Goal: Transaction & Acquisition: Purchase product/service

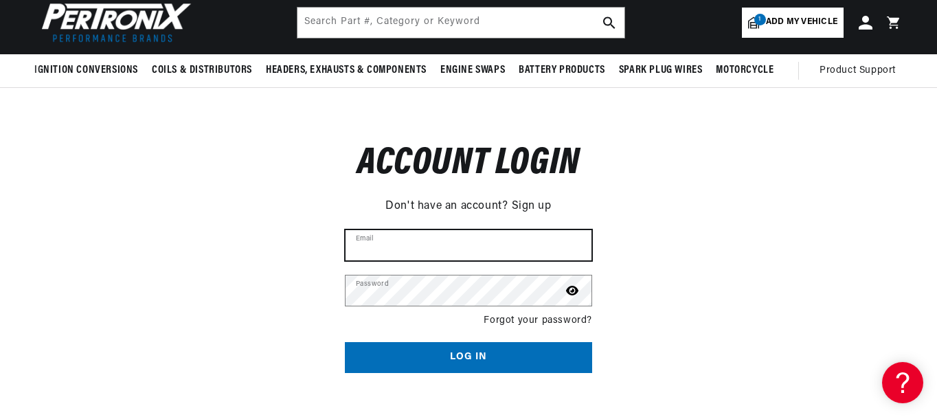
click at [410, 243] on input "Email" at bounding box center [469, 245] width 246 height 30
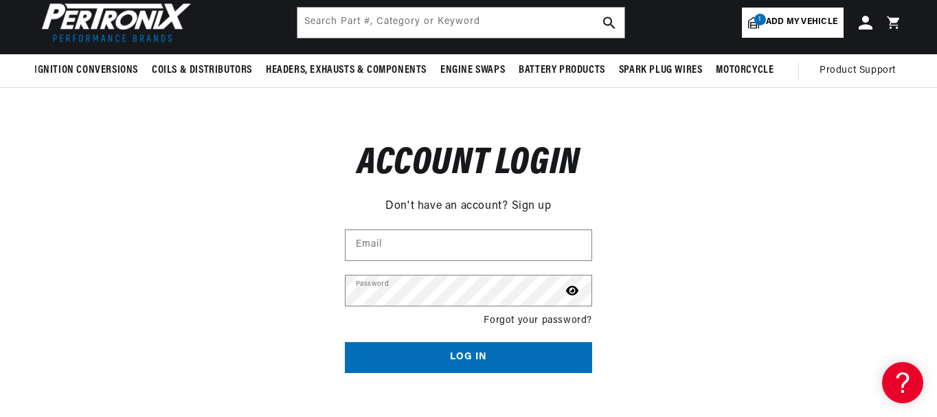
click at [538, 319] on link "Forgot your password?" at bounding box center [538, 320] width 109 height 15
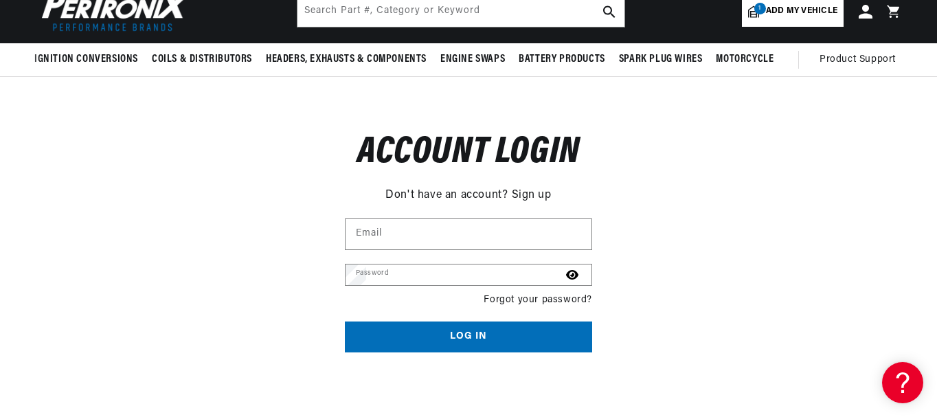
click at [0, 0] on input "Email" at bounding box center [0, 0] width 0 height 0
type input "[EMAIL_ADDRESS][DOMAIN_NAME]"
click at [0, 0] on button "Submit" at bounding box center [0, 0] width 0 height 0
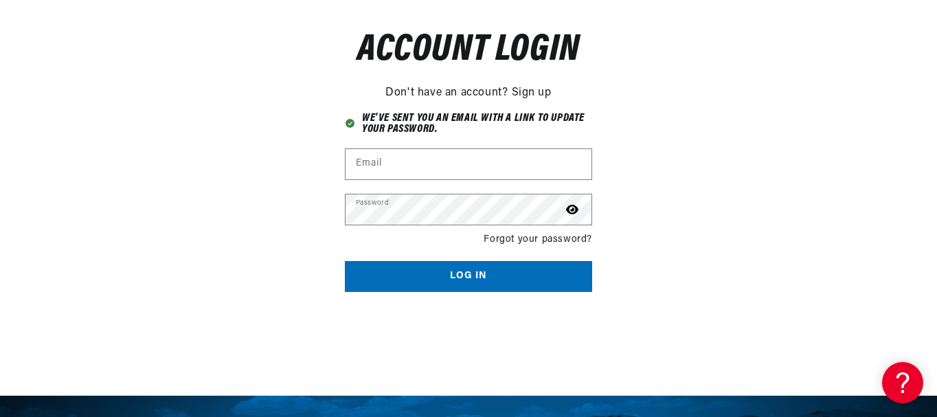
scroll to position [206, 0]
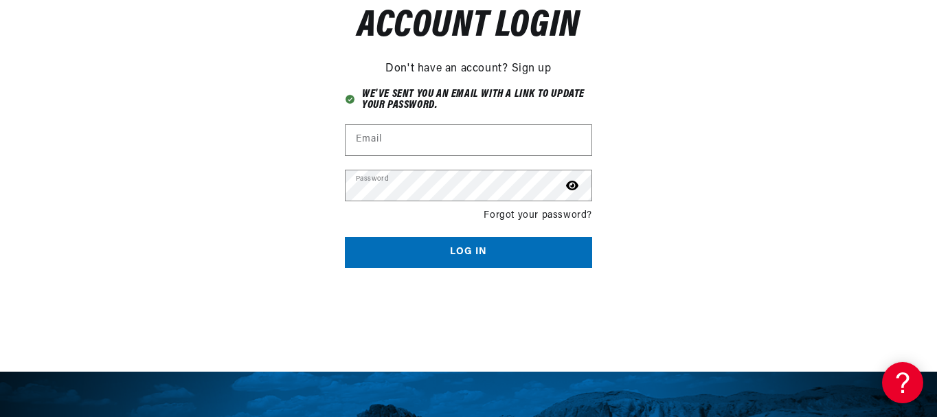
click at [535, 64] on link "Sign up" at bounding box center [532, 69] width 40 height 18
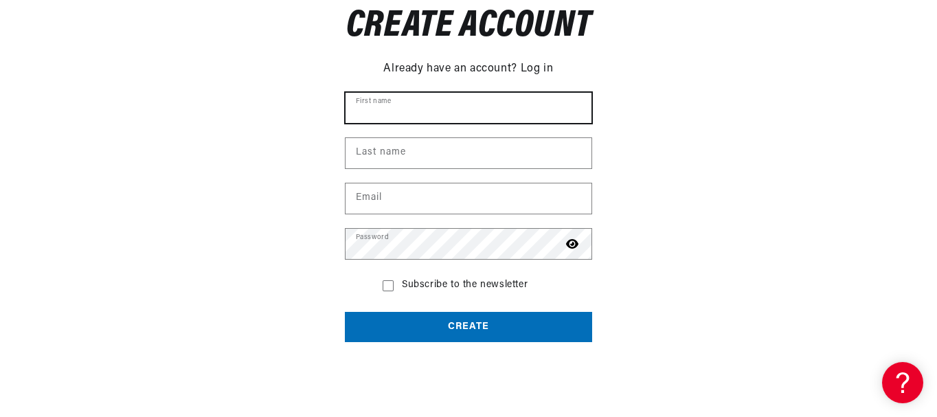
click at [387, 107] on input "First name" at bounding box center [469, 108] width 246 height 30
type input "Bill"
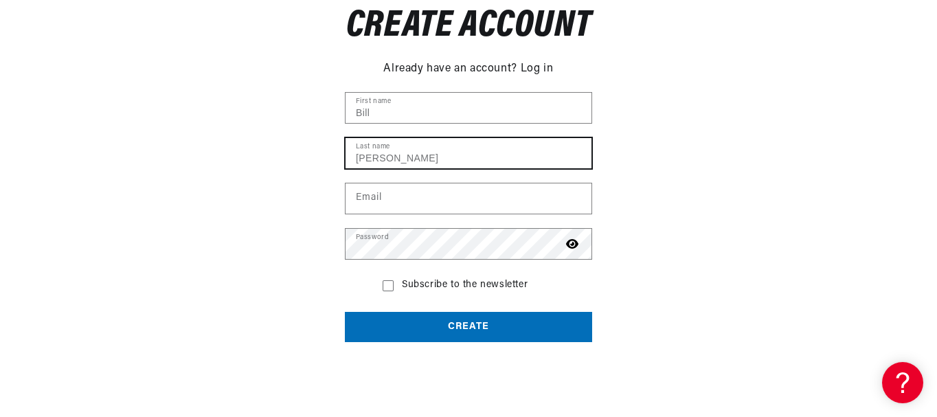
type input "Comerford"
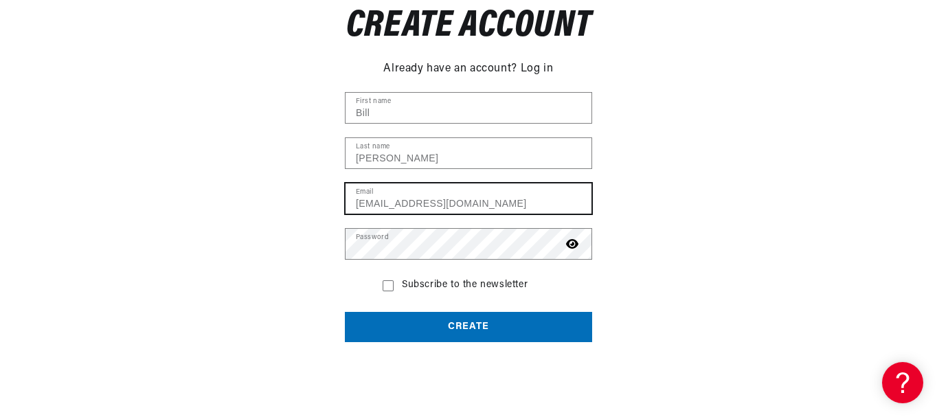
type input "billcomerford57@yahoo.com"
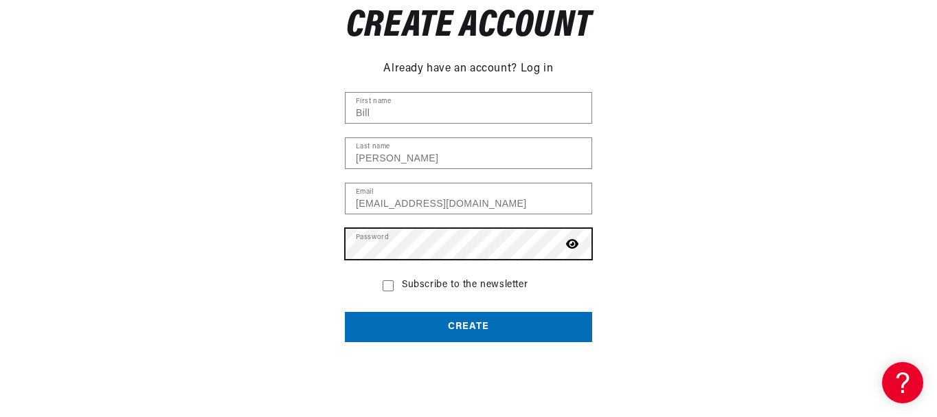
scroll to position [0, 0]
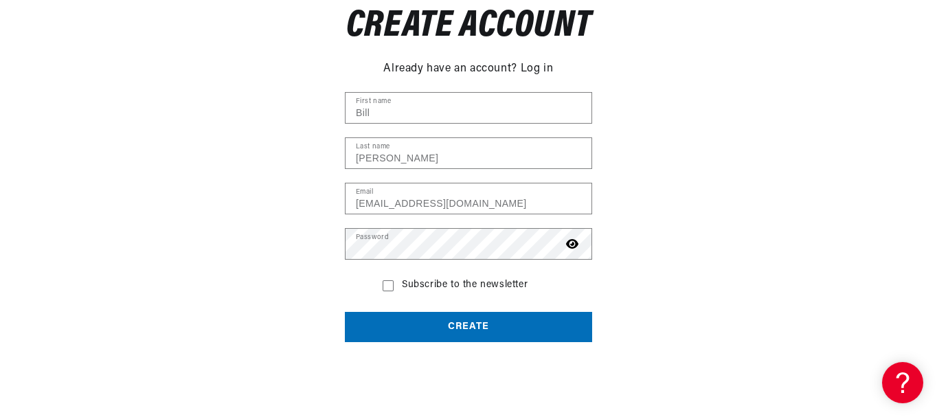
click at [464, 331] on button "Create" at bounding box center [468, 327] width 247 height 31
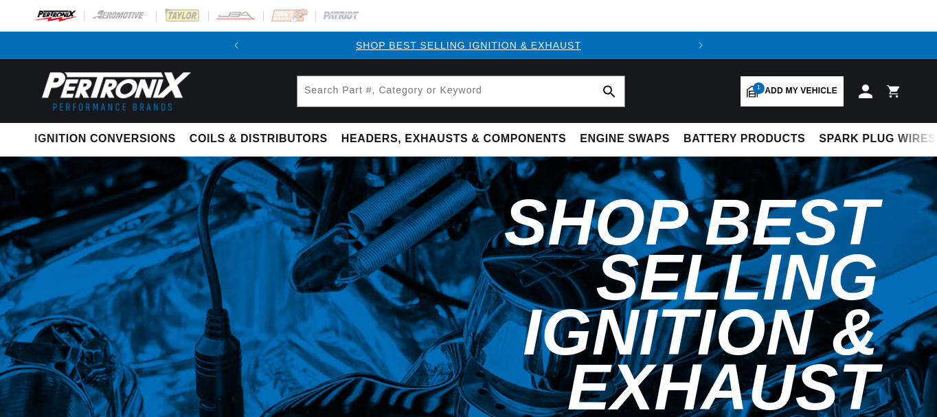
select select "1968"
select select "[GEOGRAPHIC_DATA]"
select select "Fury-III"
select select "383cid-6.3L"
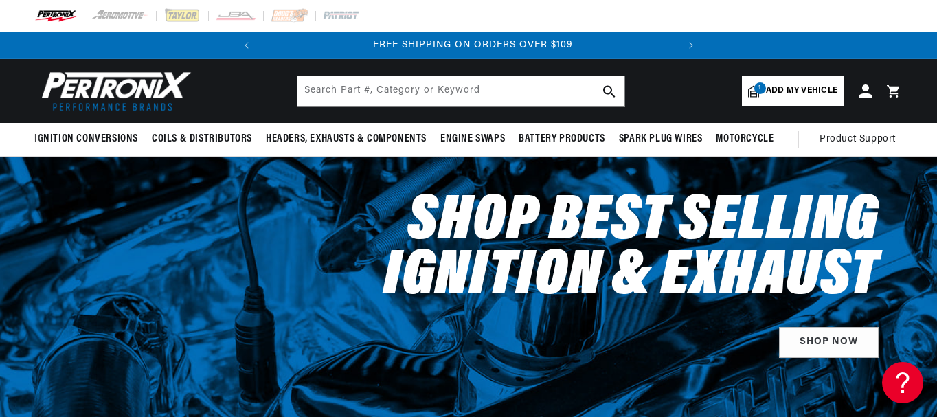
scroll to position [0, 416]
click at [787, 93] on span "Add my vehicle" at bounding box center [801, 91] width 71 height 13
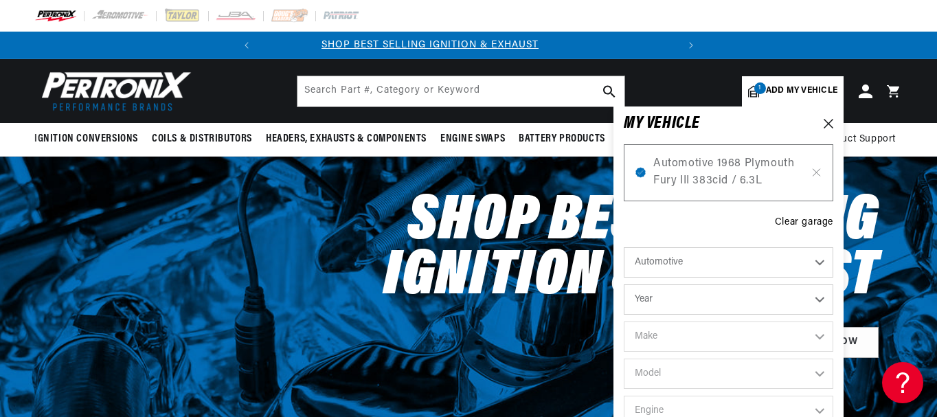
scroll to position [0, 0]
click at [510, 232] on h2 "Shop Best Selling Ignition & Exhaust" at bounding box center [584, 250] width 587 height 110
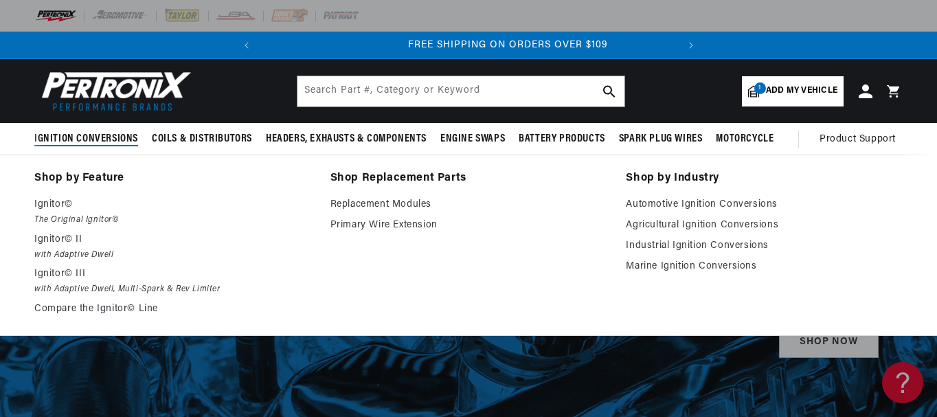
scroll to position [0, 416]
click at [61, 274] on p "Ignitor© III" at bounding box center [172, 274] width 277 height 16
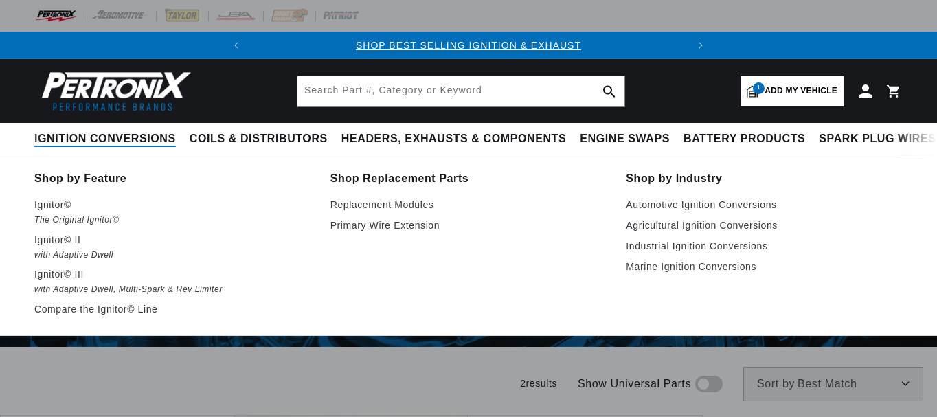
click at [96, 314] on link "Compare the Ignitor© Line" at bounding box center [172, 309] width 277 height 16
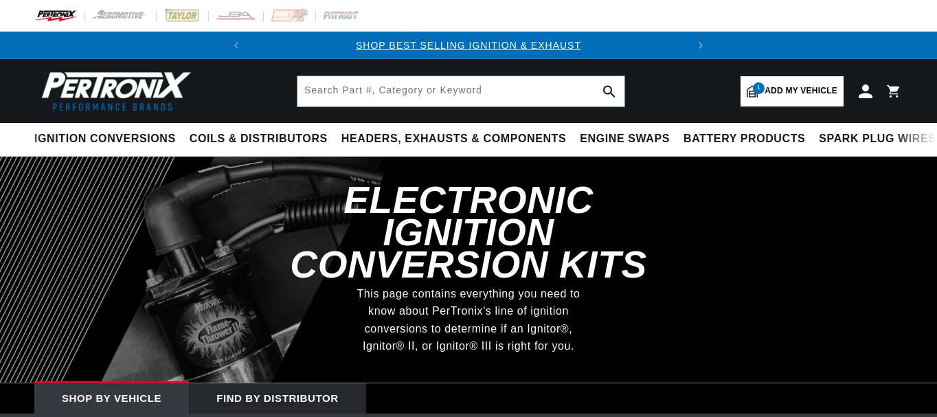
select select "1968"
select select "[GEOGRAPHIC_DATA]"
select select "Fury-III"
select select "383cid-6.3L"
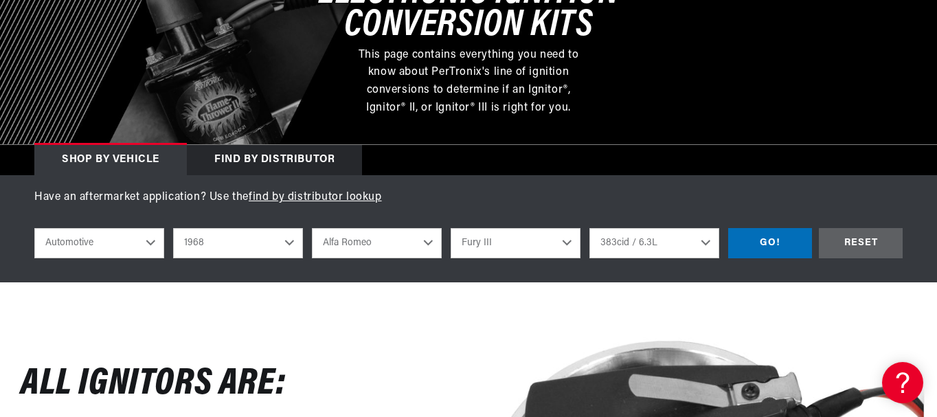
click at [706, 238] on select "5.9L 6.6L 225cid / 3.7L 318cid / 5.2L 383cid / 6.3L 440cid / 7.2L" at bounding box center [655, 243] width 130 height 30
click at [704, 240] on select "5.9L 6.6L 225cid / 3.7L 318cid / 5.2L 383cid / 6.3L 440cid / 7.2L" at bounding box center [655, 243] width 130 height 30
click at [781, 246] on div "GO!" at bounding box center [770, 243] width 84 height 31
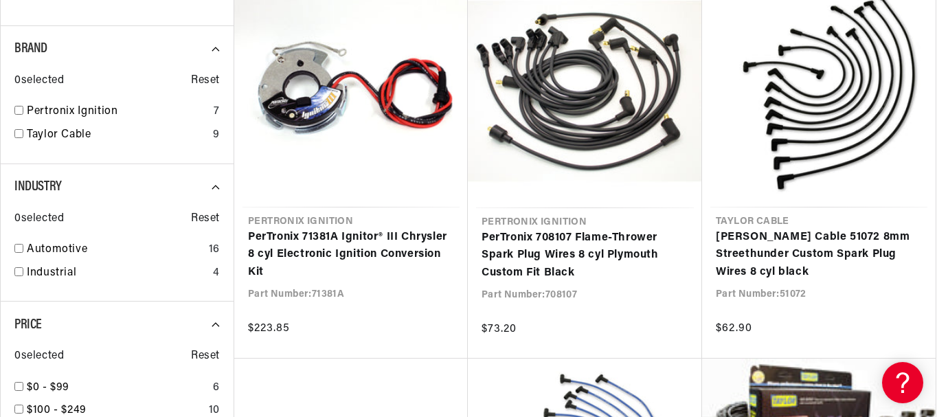
scroll to position [687, 0]
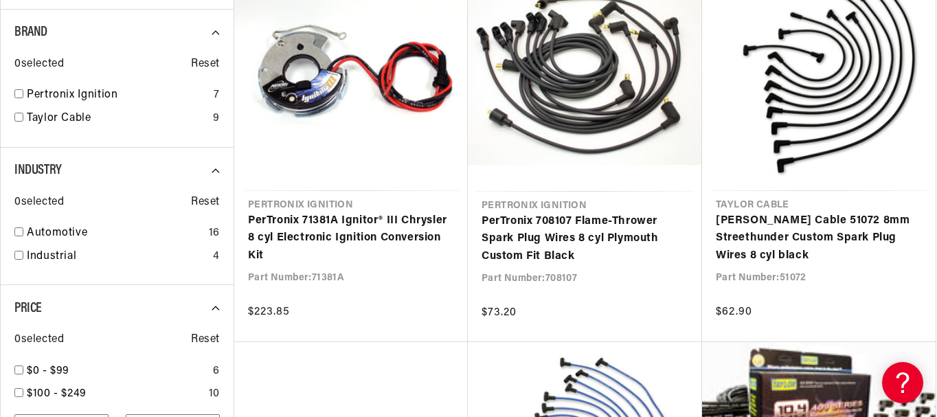
click at [356, 231] on link "PerTronix 71381A Ignitor® III Chrysler 8 cyl Electronic Ignition Conversion Kit" at bounding box center [351, 238] width 206 height 53
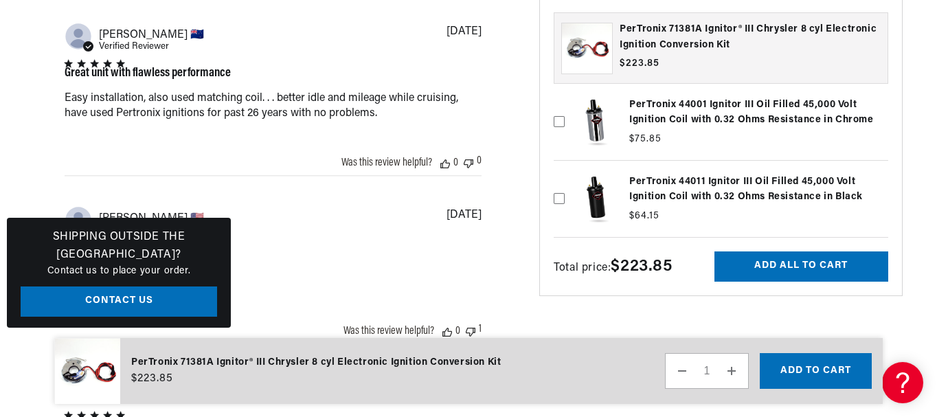
scroll to position [1512, 0]
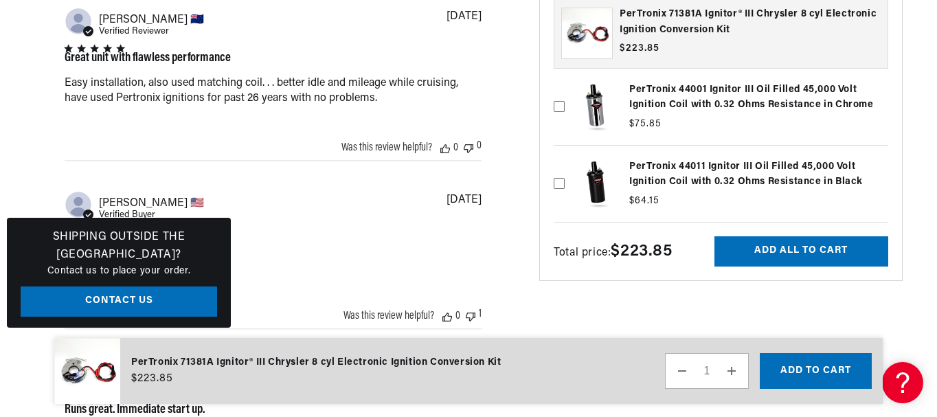
click at [559, 188] on icon at bounding box center [559, 183] width 11 height 11
click at [559, 166] on input "checkbox" at bounding box center [559, 160] width 11 height 11
checkbox input "true"
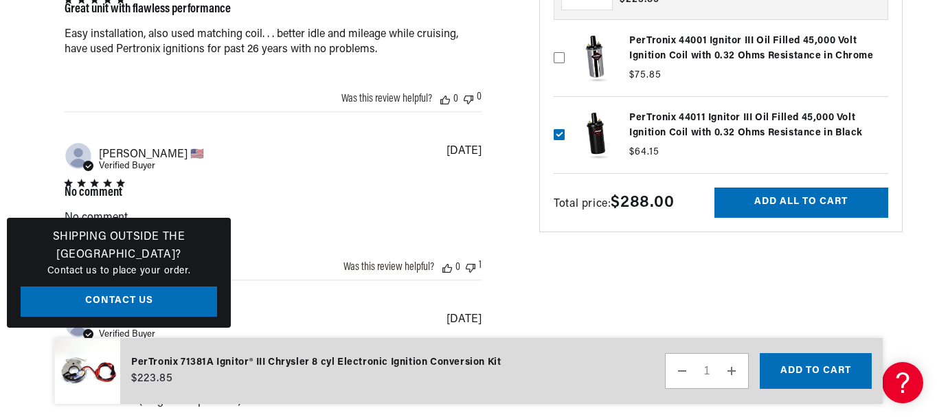
scroll to position [0, 0]
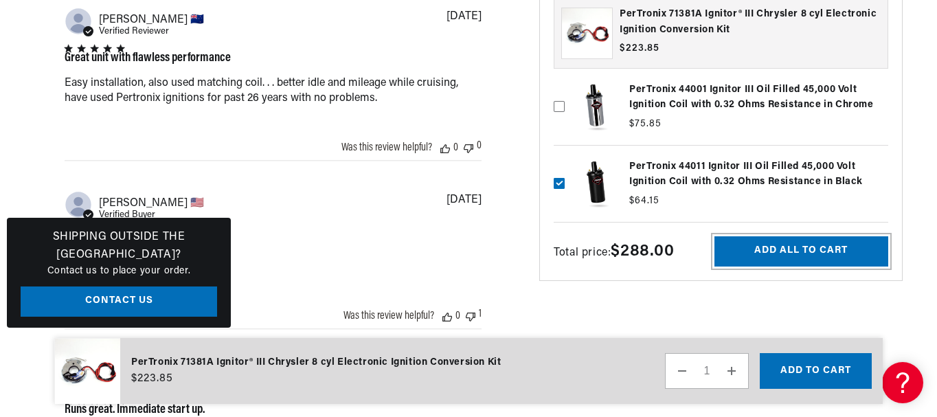
click at [812, 247] on button "Add all to cart" at bounding box center [802, 251] width 174 height 31
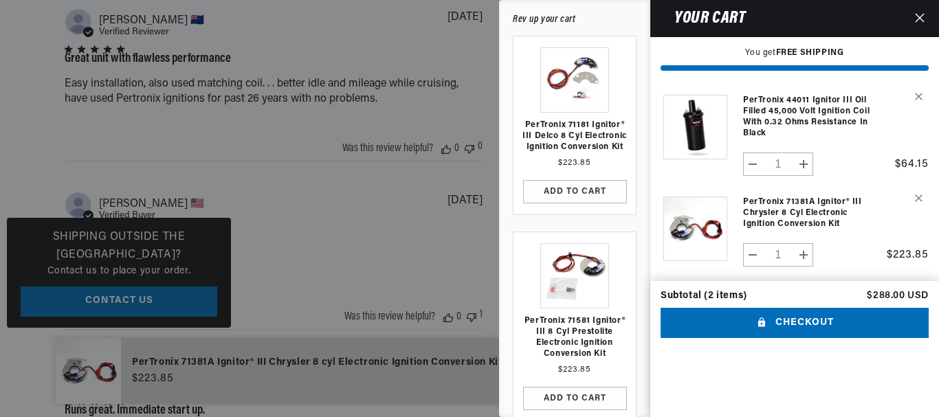
click at [326, 183] on div at bounding box center [469, 208] width 939 height 417
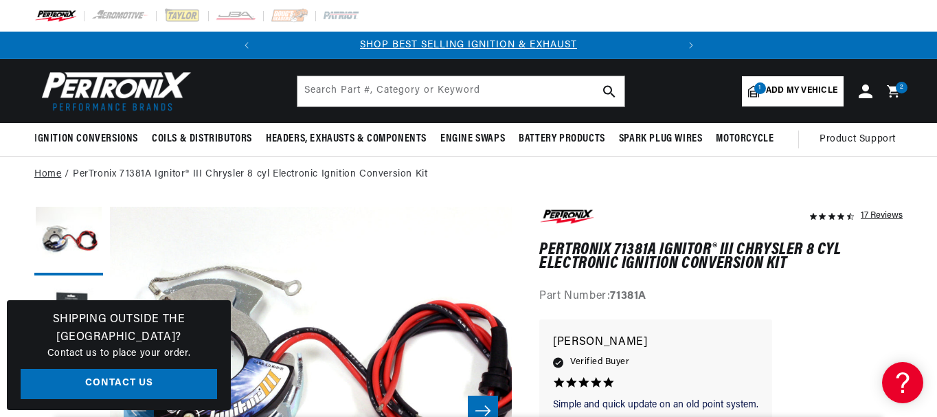
click at [43, 169] on link "Home" at bounding box center [47, 174] width 27 height 15
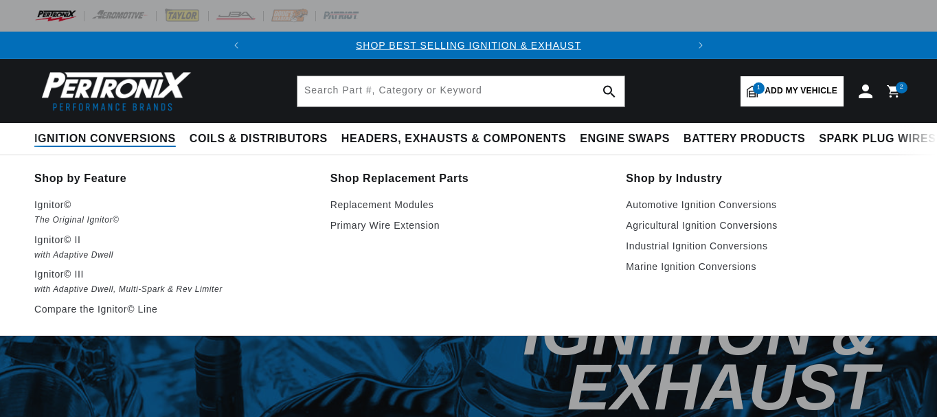
select select "1968"
select select "[GEOGRAPHIC_DATA]"
select select "Fury-III"
select select "383cid-6.3L"
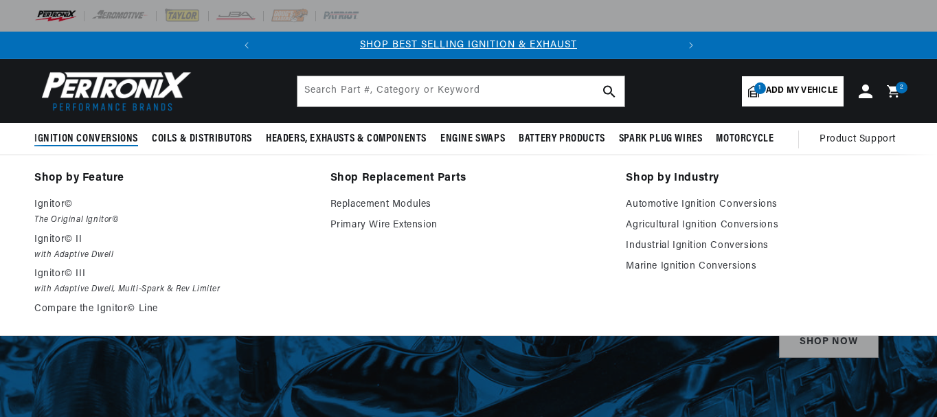
click at [62, 277] on p "Ignitor© III" at bounding box center [172, 274] width 277 height 16
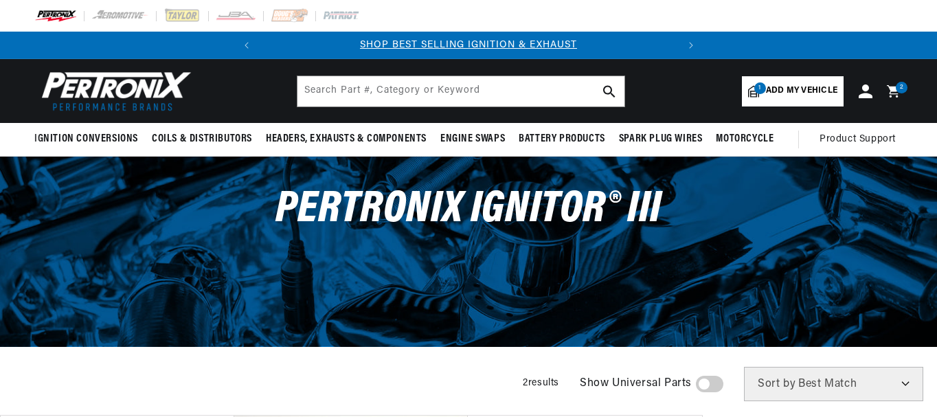
click at [770, 89] on span "Add my vehicle" at bounding box center [801, 91] width 71 height 13
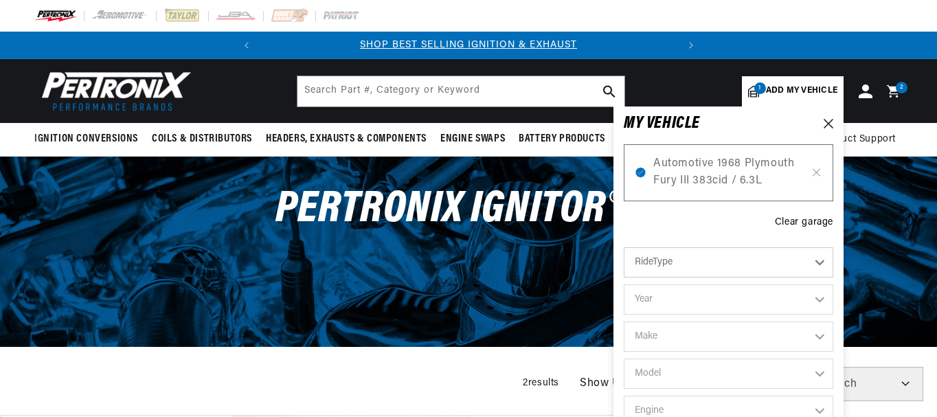
click at [713, 183] on span "Automotive 1968 Plymouth Fury III 383cid / 6.3L" at bounding box center [728, 172] width 150 height 35
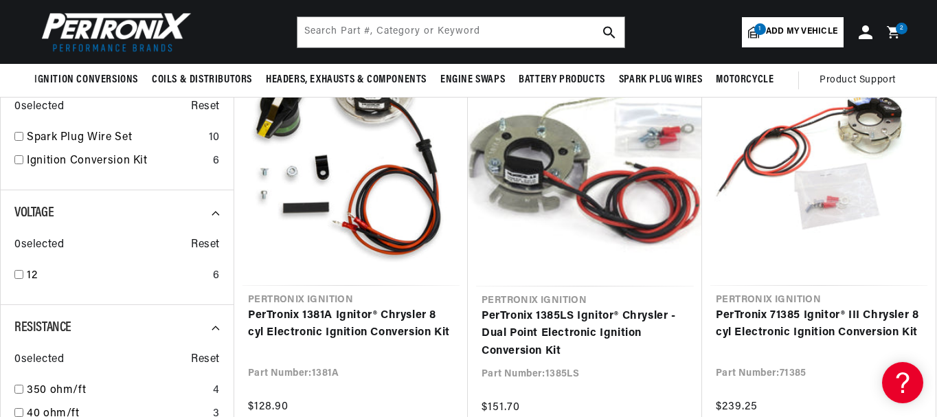
scroll to position [206, 0]
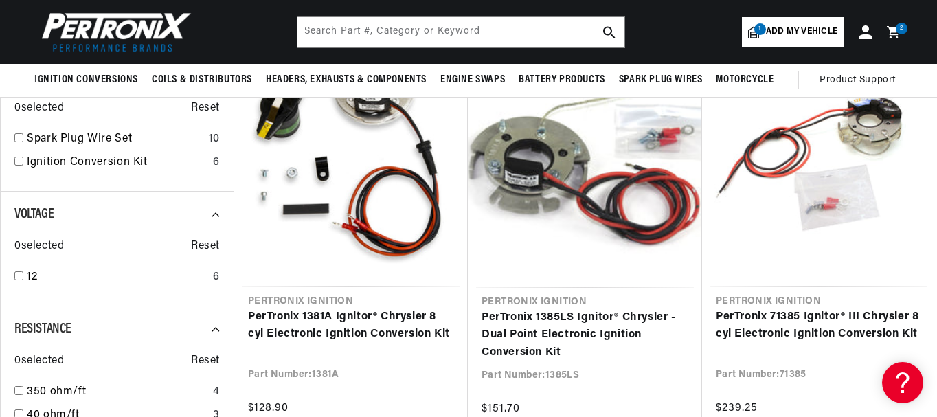
click at [824, 323] on link "PerTronix 71385 Ignitor® III Chrysler 8 cyl Electronic Ignition Conversion Kit" at bounding box center [819, 325] width 206 height 35
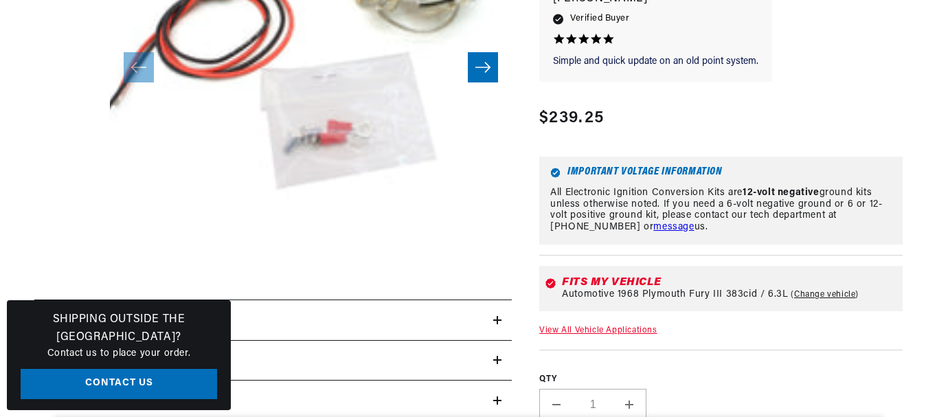
scroll to position [481, 0]
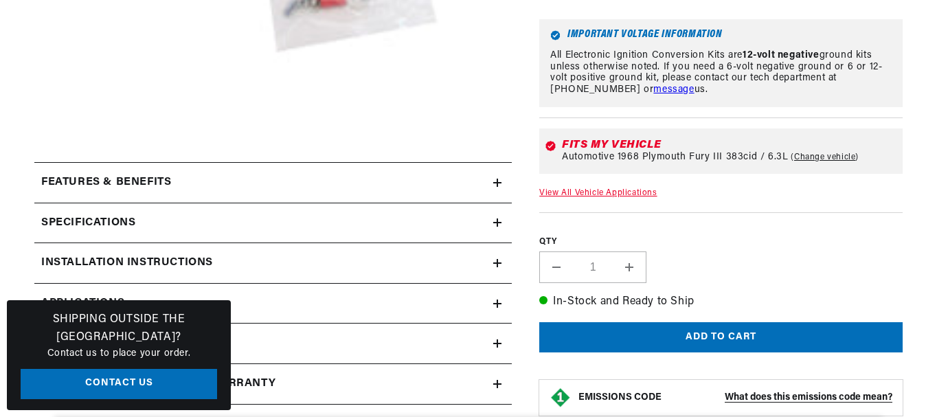
click at [630, 188] on div "17 Reviews" at bounding box center [720, 212] width 363 height 973
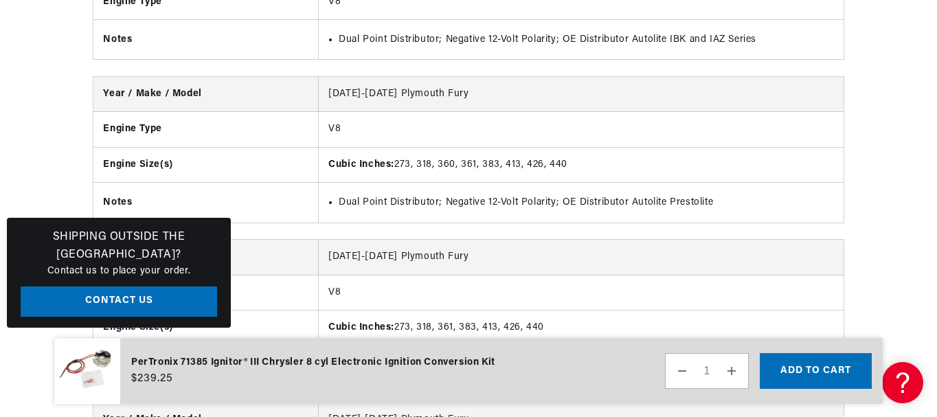
scroll to position [0, 0]
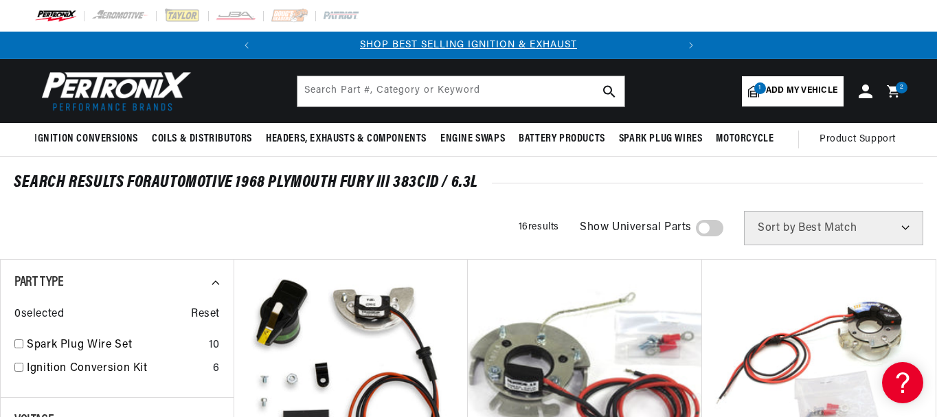
click at [890, 85] on icon at bounding box center [896, 91] width 30 height 15
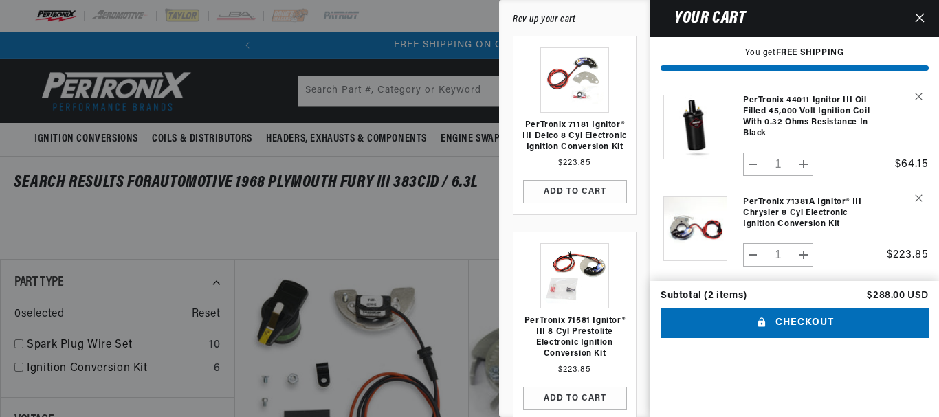
scroll to position [0, 416]
click at [777, 210] on link "PerTronix 71381A Ignitor® III Chrysler 8 cyl Electronic Ignition Conversion Kit" at bounding box center [811, 213] width 137 height 33
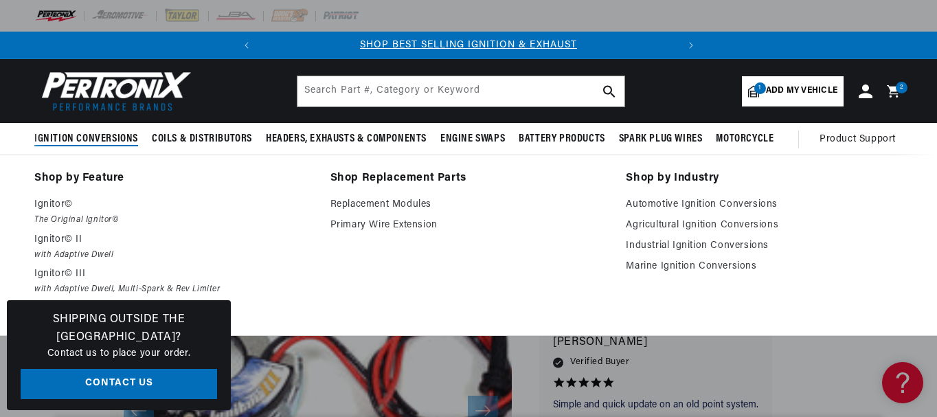
click at [59, 276] on p "Ignitor© III" at bounding box center [172, 274] width 277 height 16
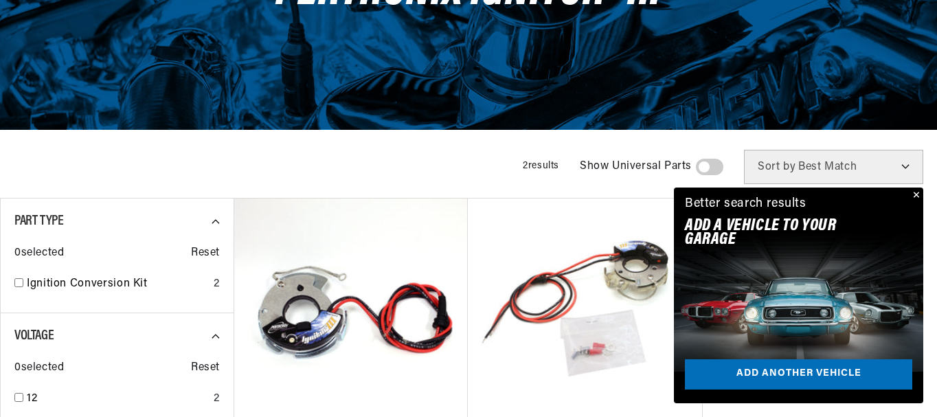
scroll to position [344, 0]
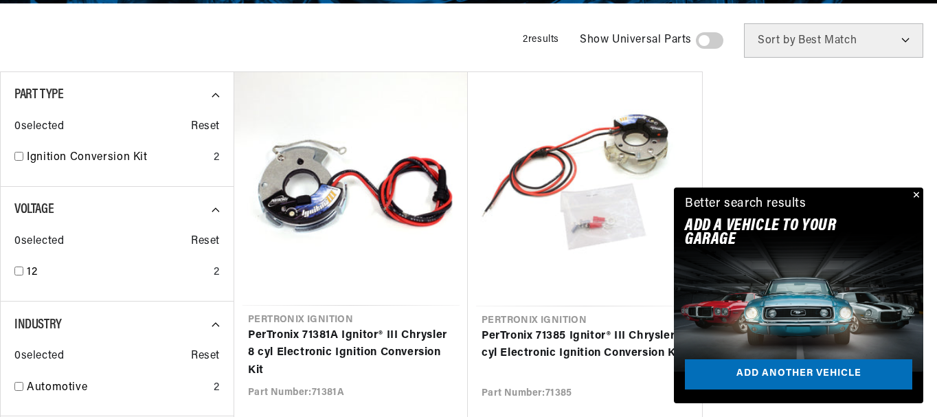
click at [917, 196] on button "Close" at bounding box center [915, 196] width 16 height 16
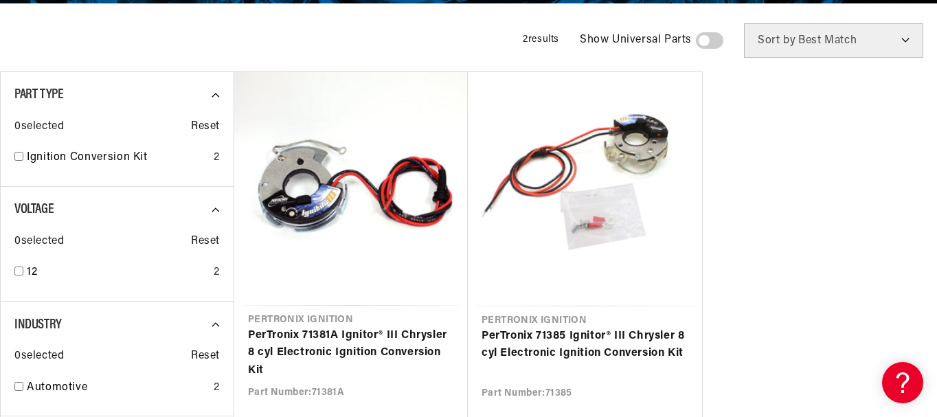
click at [330, 327] on link "PerTronix 71381A Ignitor® III Chrysler 8 cyl Electronic Ignition Conversion Kit" at bounding box center [351, 353] width 206 height 53
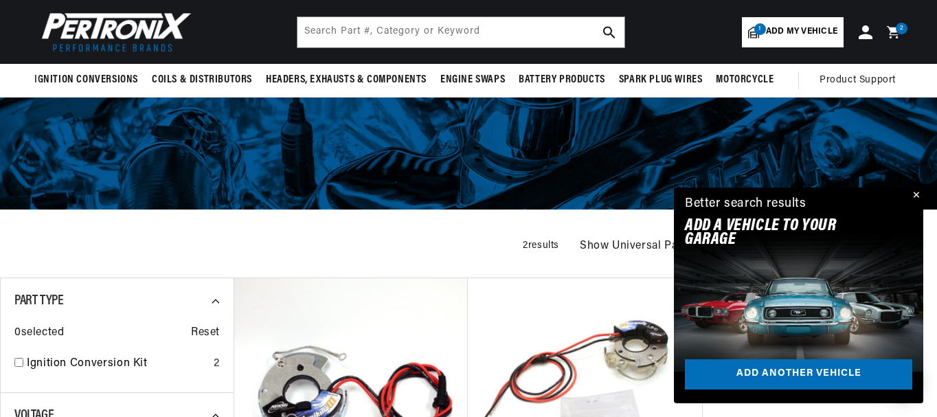
scroll to position [0, 416]
click at [788, 32] on span "Add my vehicle" at bounding box center [801, 31] width 71 height 13
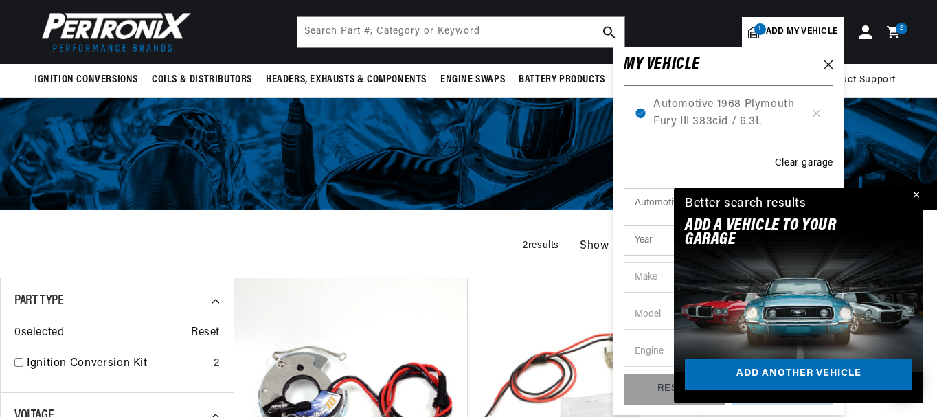
click at [710, 120] on span "Automotive 1968 Plymouth Fury III 383cid / 6.3L" at bounding box center [728, 113] width 150 height 35
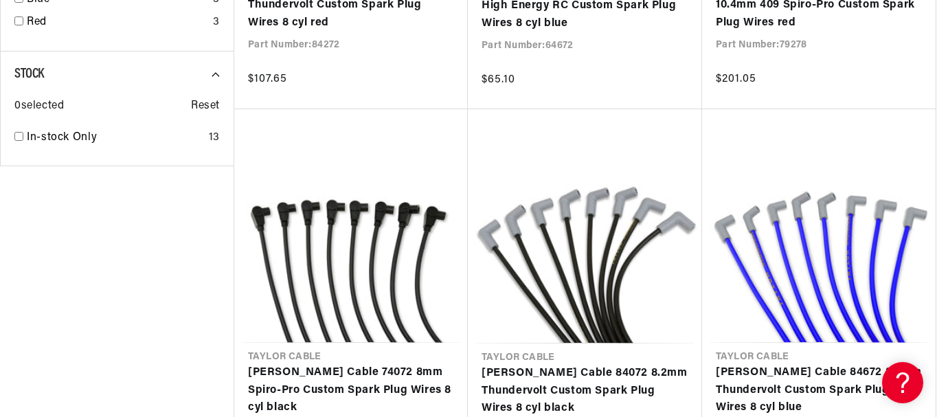
scroll to position [0, 1]
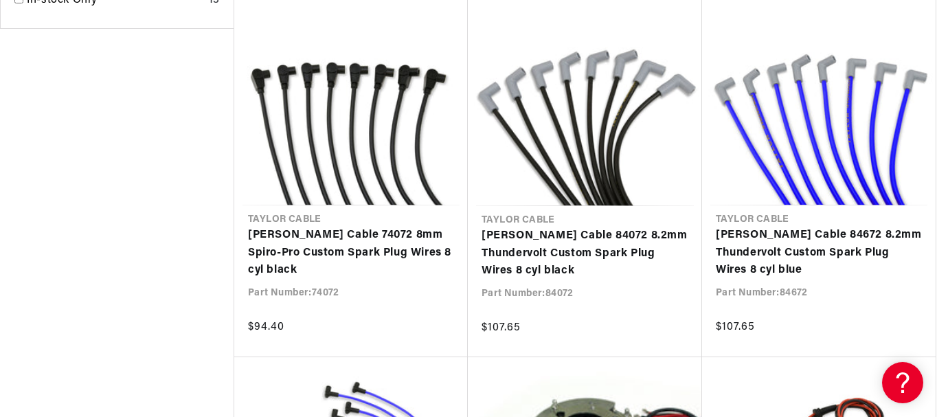
click at [557, 249] on link "[PERSON_NAME] Cable 84072 8.2mm Thundervolt Custom Spark Plug Wires 8 cyl black" at bounding box center [585, 253] width 207 height 53
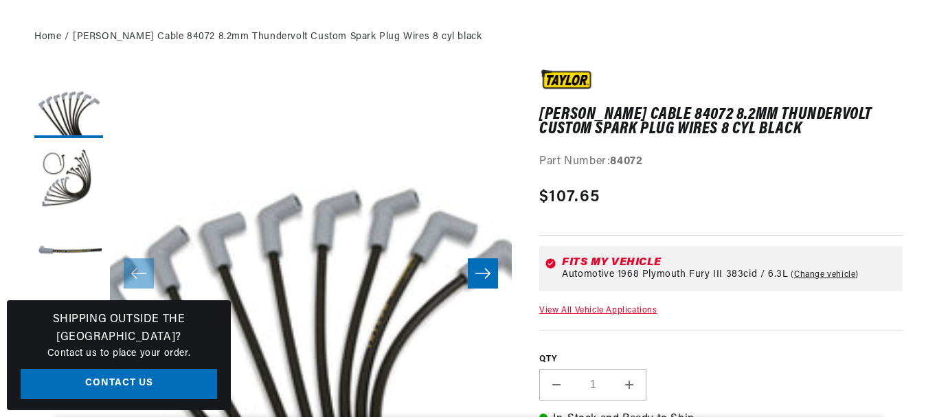
scroll to position [618, 0]
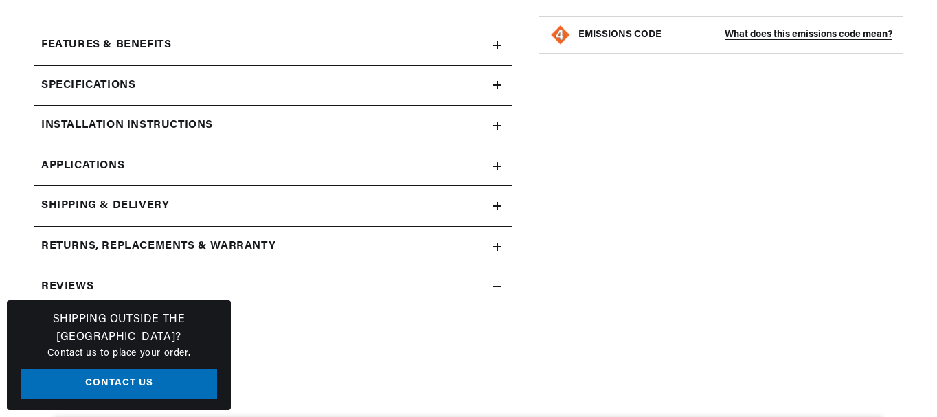
click at [496, 85] on icon at bounding box center [497, 85] width 8 height 0
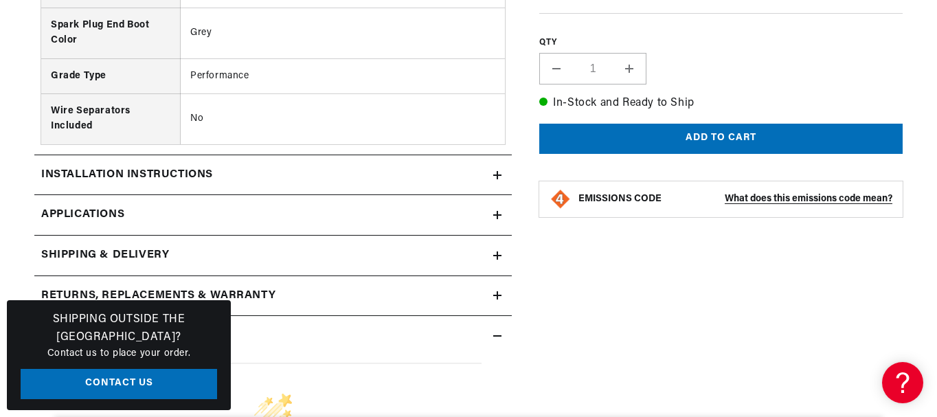
scroll to position [1168, 0]
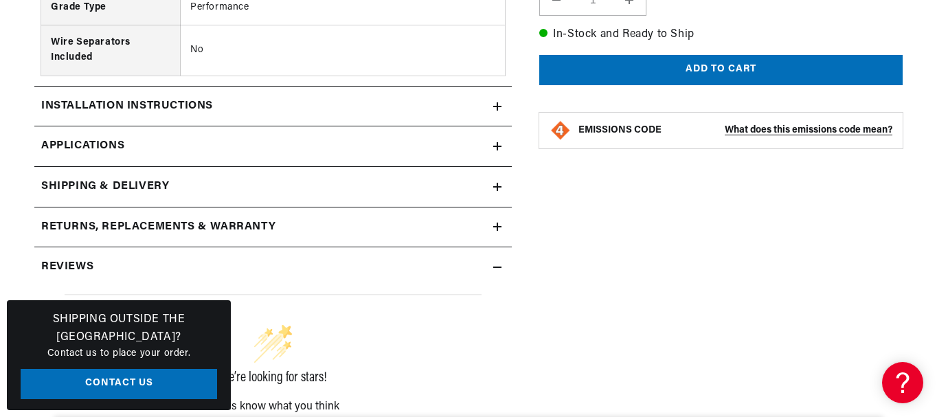
click at [497, 144] on icon at bounding box center [497, 146] width 0 height 8
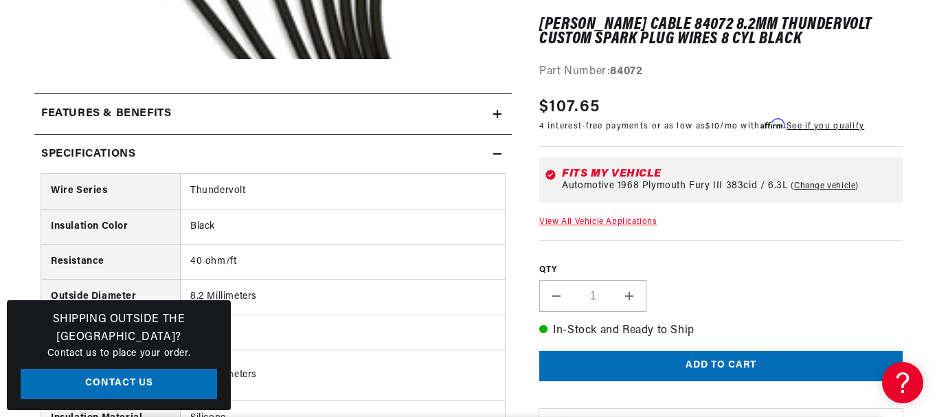
click at [497, 155] on icon at bounding box center [497, 154] width 8 height 8
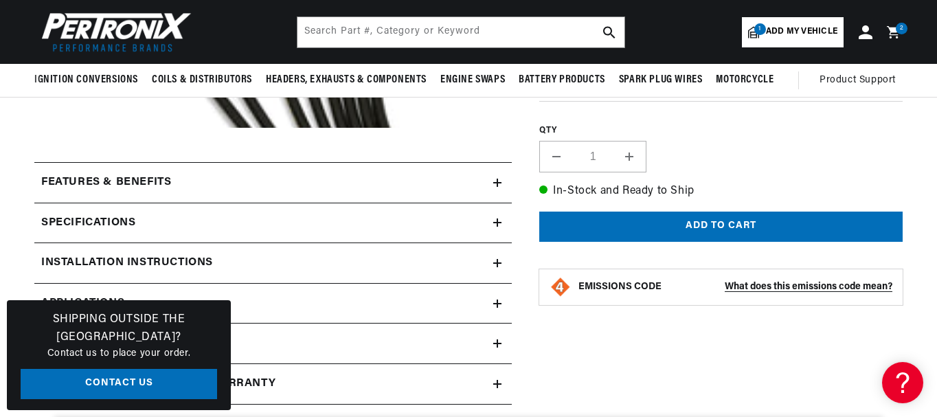
click at [490, 180] on div "Features & Benefits" at bounding box center [263, 183] width 459 height 18
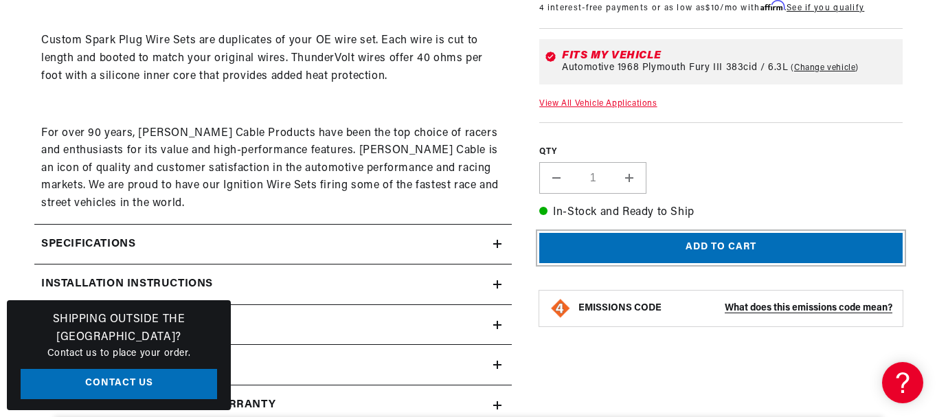
click at [745, 243] on button "Add to cart" at bounding box center [720, 248] width 363 height 31
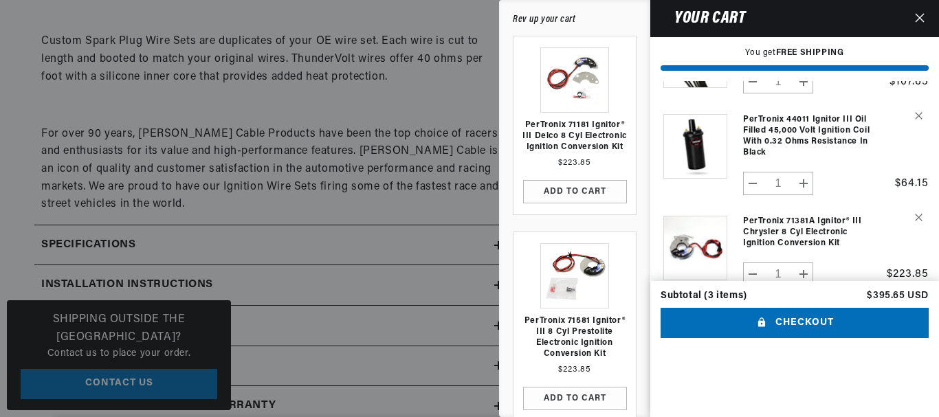
click at [292, 100] on div at bounding box center [469, 208] width 939 height 417
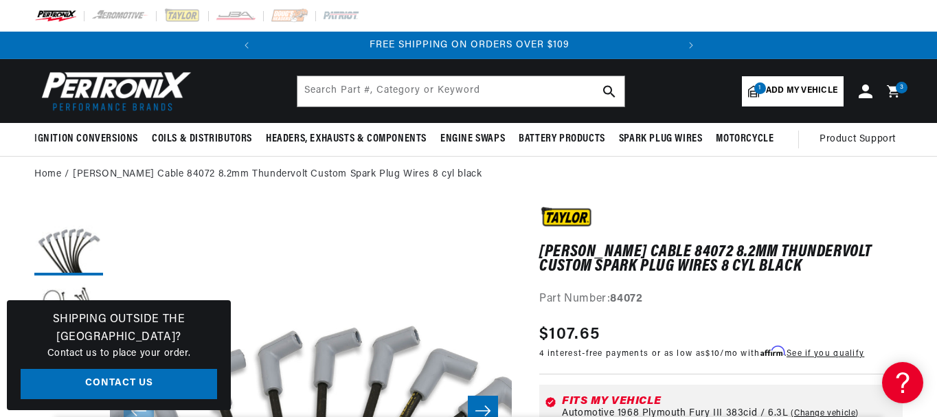
click at [893, 86] on icon at bounding box center [896, 91] width 30 height 15
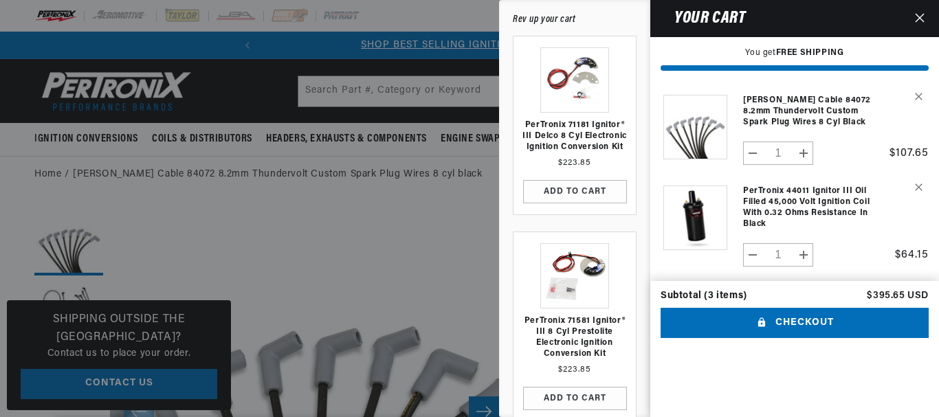
click at [229, 89] on div at bounding box center [469, 208] width 939 height 417
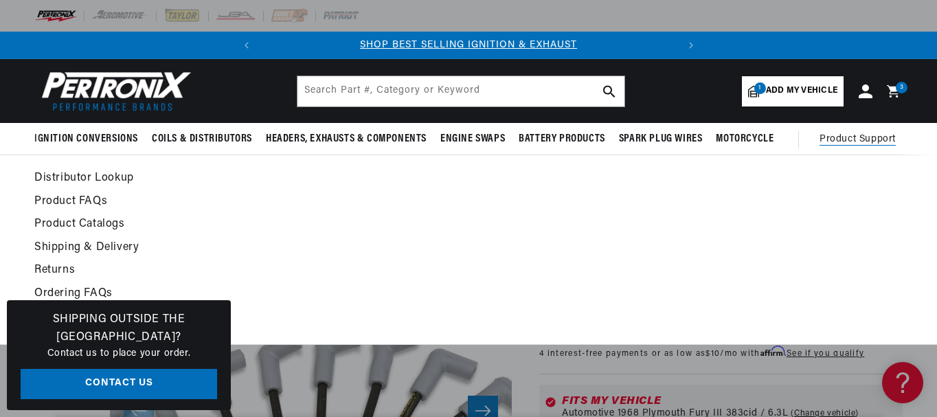
click at [871, 134] on span "Product Support" at bounding box center [858, 139] width 76 height 15
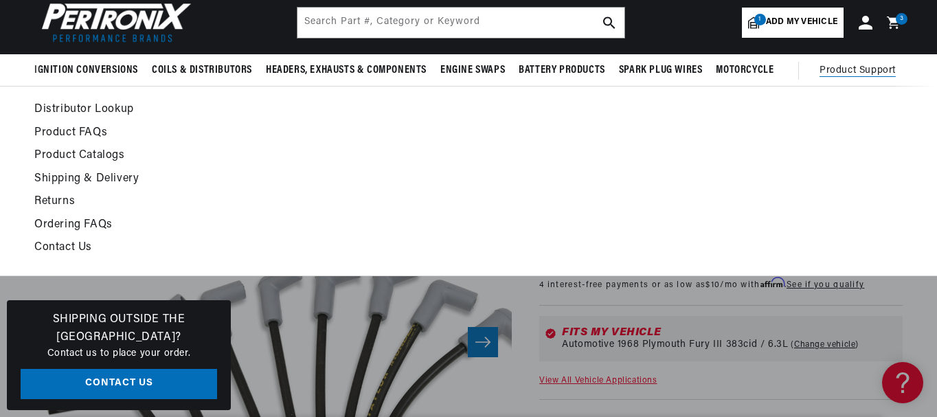
click at [90, 106] on link "Distributor Lookup" at bounding box center [350, 109] width 632 height 19
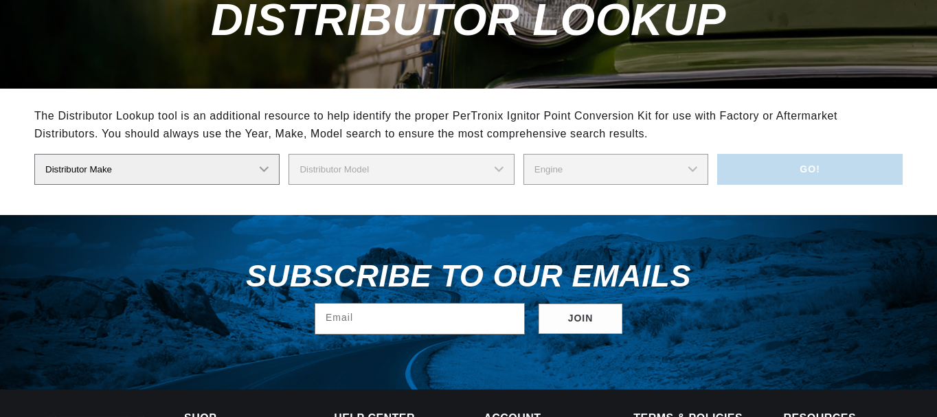
scroll to position [206, 0]
click at [210, 167] on select "Distributor Make Accel [PERSON_NAME] Autolite Bosch Century Chrysler Clark Colt…" at bounding box center [156, 169] width 245 height 31
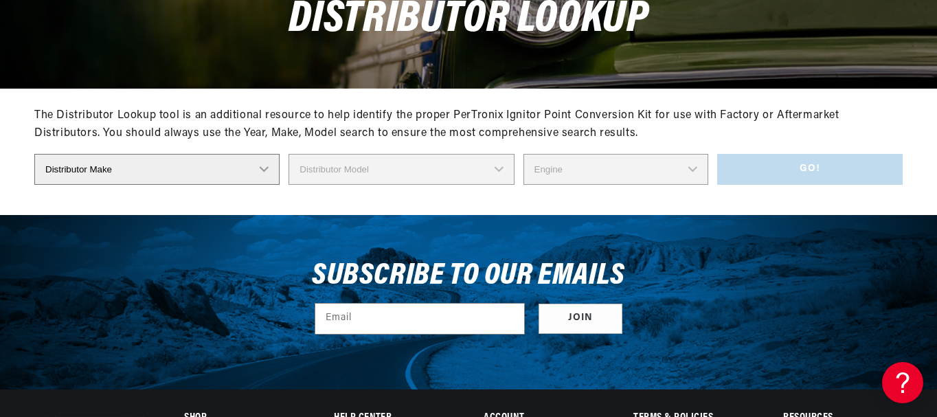
scroll to position [0, 416]
click at [98, 301] on div "Subscribe to our emails Email Join" at bounding box center [468, 302] width 937 height 175
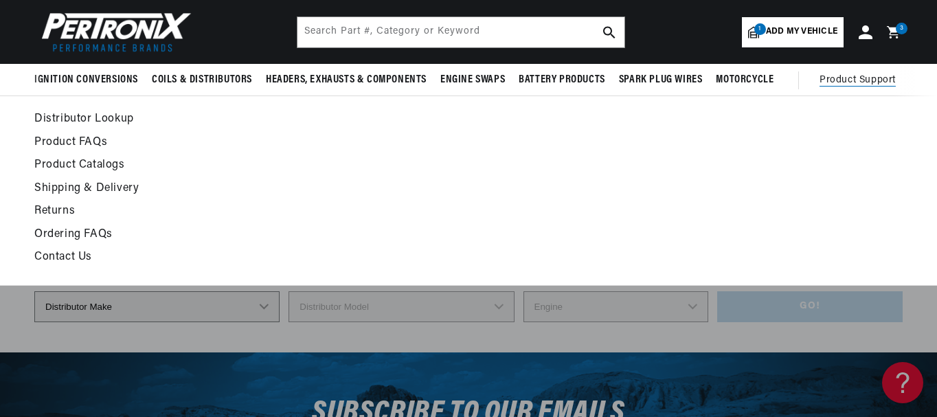
scroll to position [0, 0]
click at [58, 255] on link "Contact Us" at bounding box center [350, 257] width 632 height 19
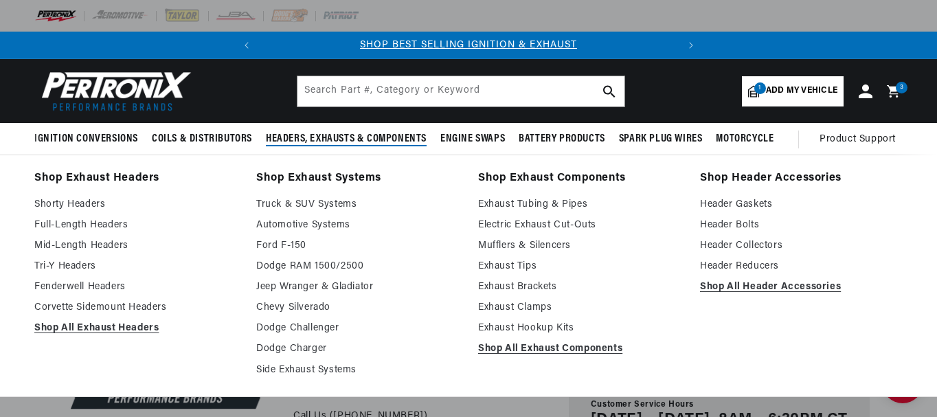
click at [113, 175] on link "Shop Exhaust Headers" at bounding box center [135, 178] width 203 height 19
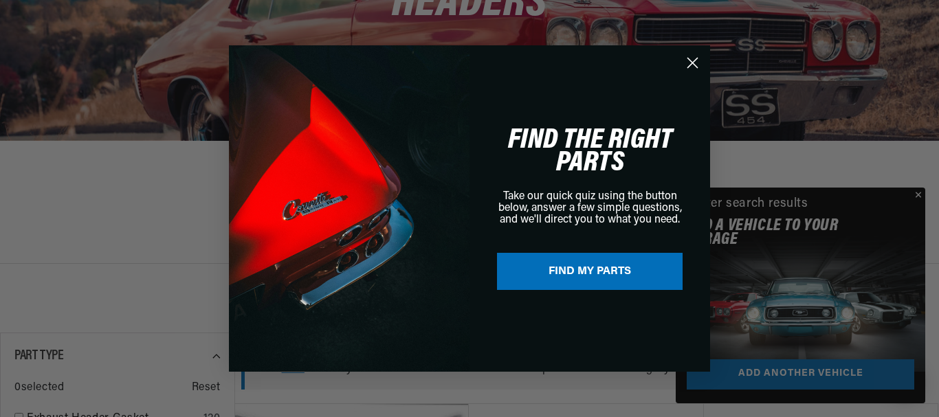
click at [599, 265] on button "FIND MY PARTS" at bounding box center [590, 271] width 186 height 37
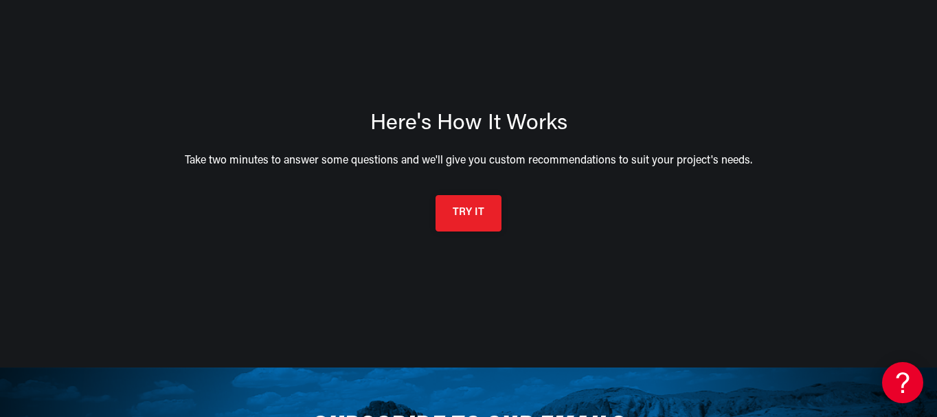
click at [448, 223] on button "TRY IT" at bounding box center [469, 213] width 66 height 36
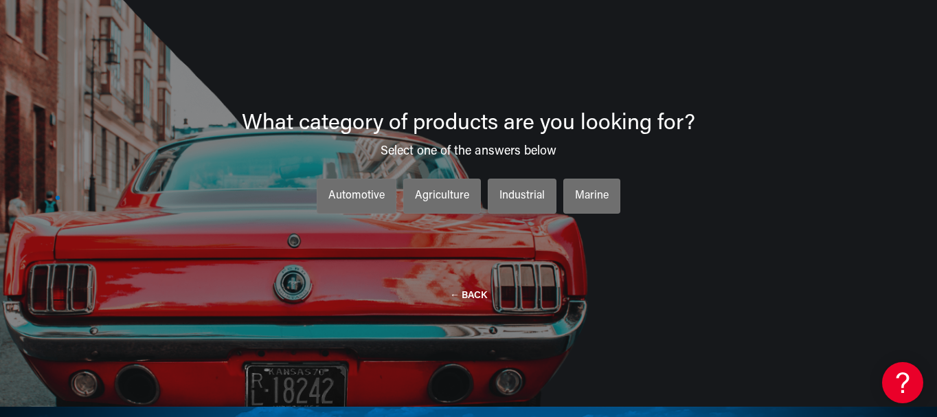
scroll to position [0, 416]
click at [363, 192] on div "Automotive" at bounding box center [356, 197] width 56 height 18
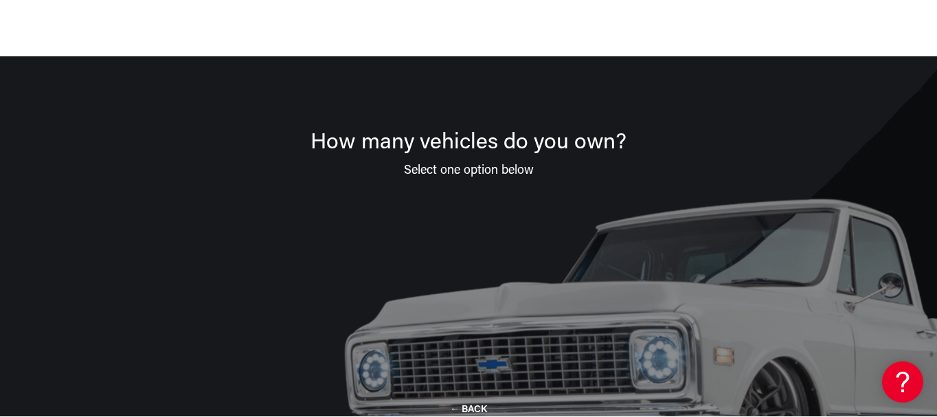
scroll to position [98, 0]
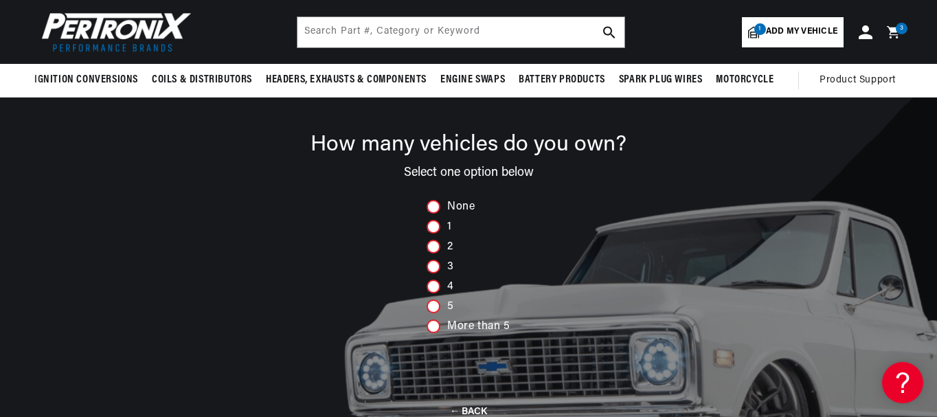
click at [433, 302] on div at bounding box center [434, 307] width 14 height 14
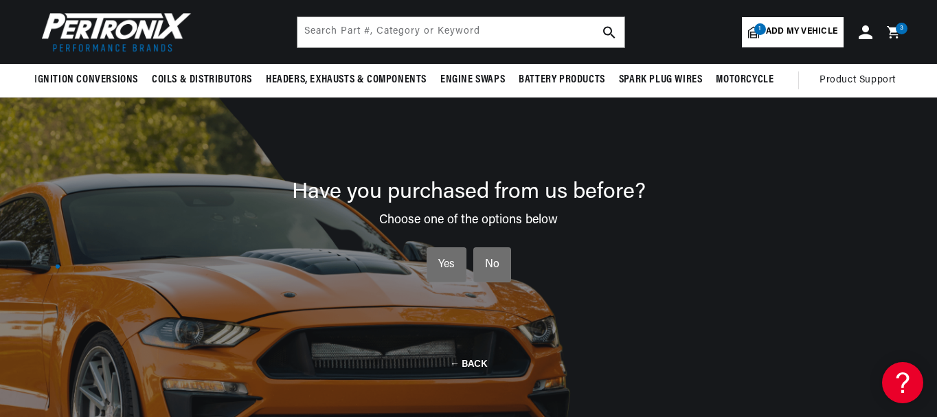
scroll to position [0, 0]
click at [447, 270] on div "Yes" at bounding box center [446, 265] width 16 height 18
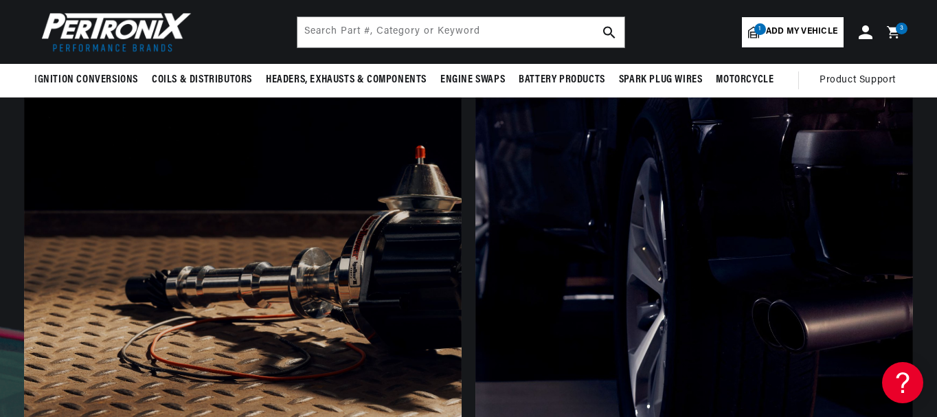
scroll to position [236, 0]
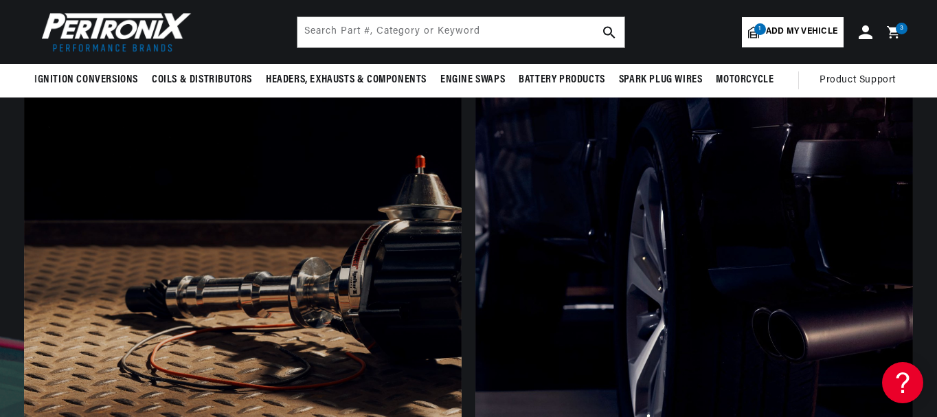
click at [248, 269] on div at bounding box center [243, 277] width 438 height 470
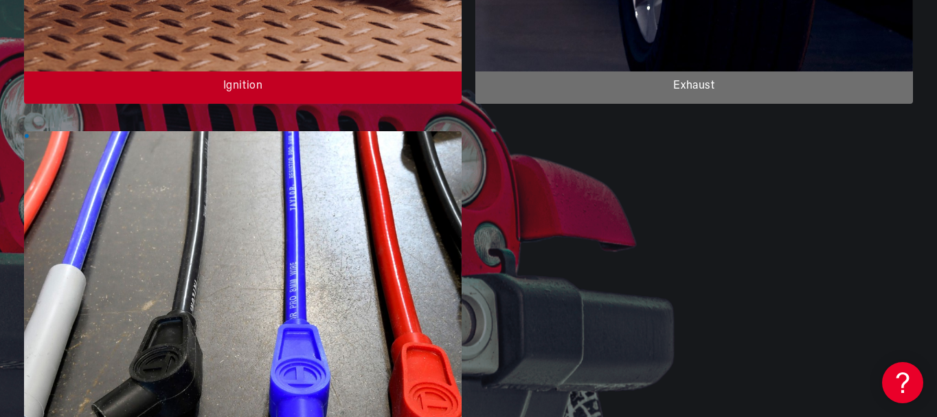
scroll to position [648, 0]
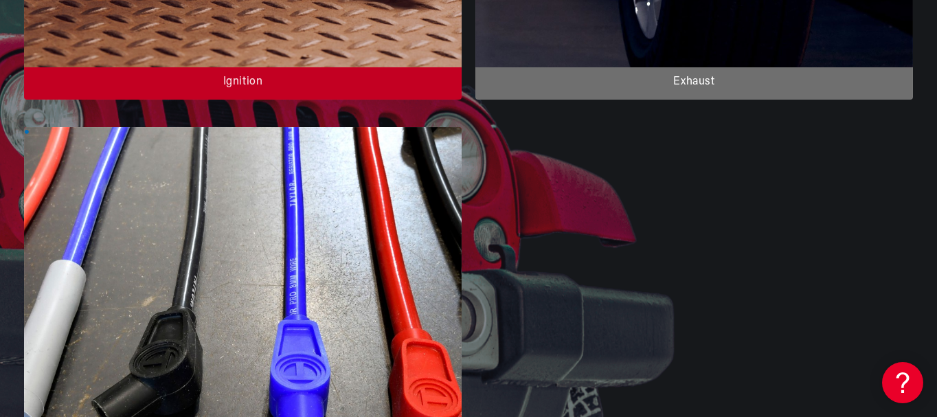
click at [248, 269] on div at bounding box center [243, 362] width 438 height 470
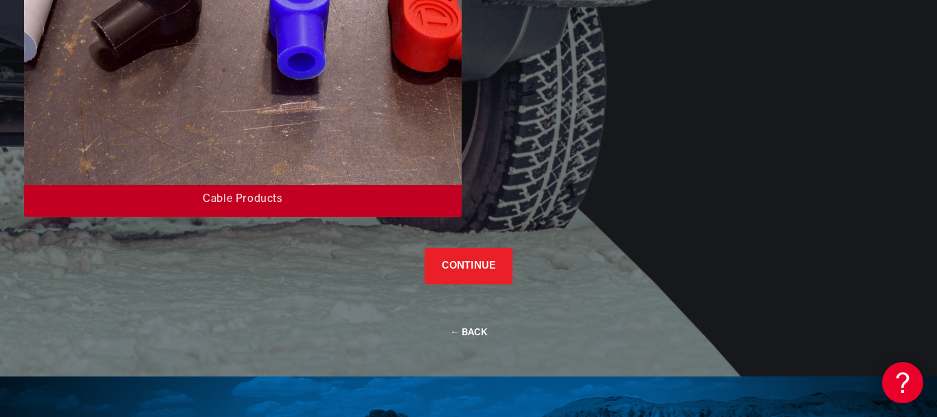
scroll to position [1060, 0]
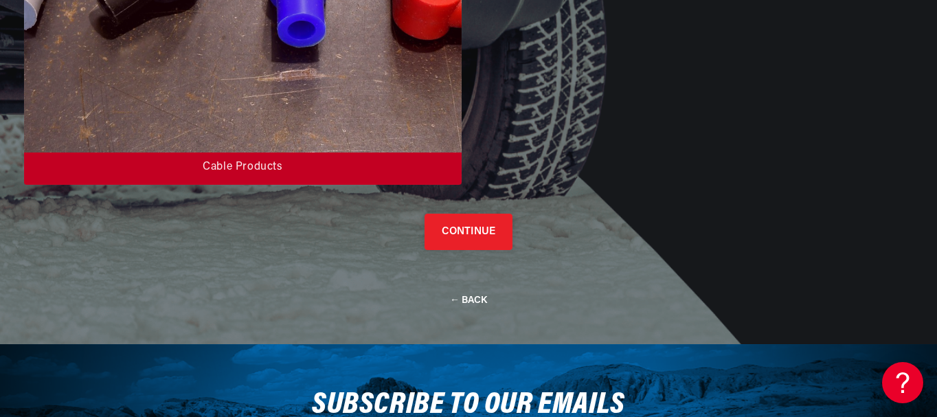
click at [485, 230] on button "CONTINUE" at bounding box center [469, 232] width 88 height 36
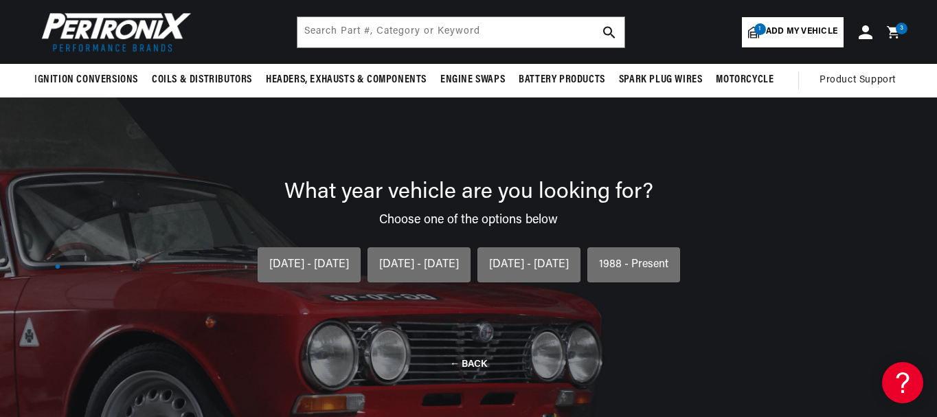
scroll to position [0, 416]
click at [427, 263] on div "1954 - 1974" at bounding box center [419, 265] width 80 height 18
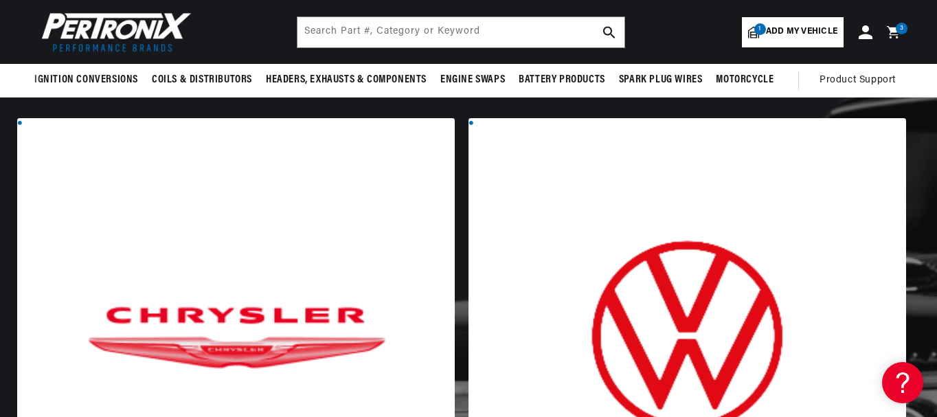
scroll to position [648, 0]
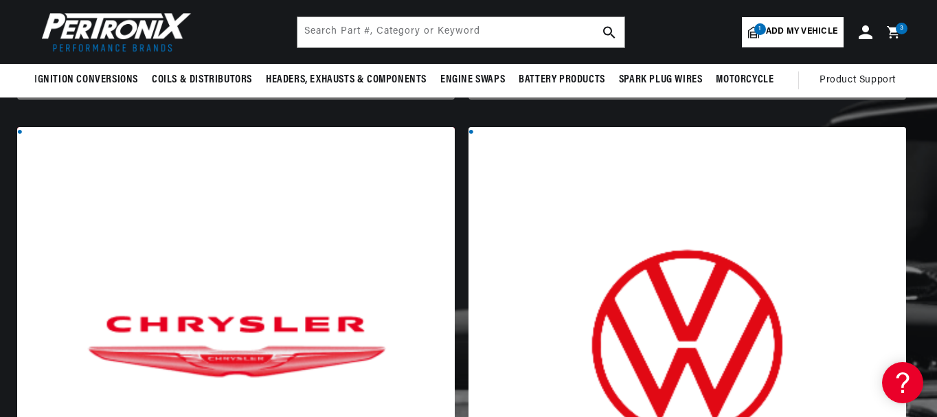
click at [260, 337] on div at bounding box center [236, 362] width 438 height 470
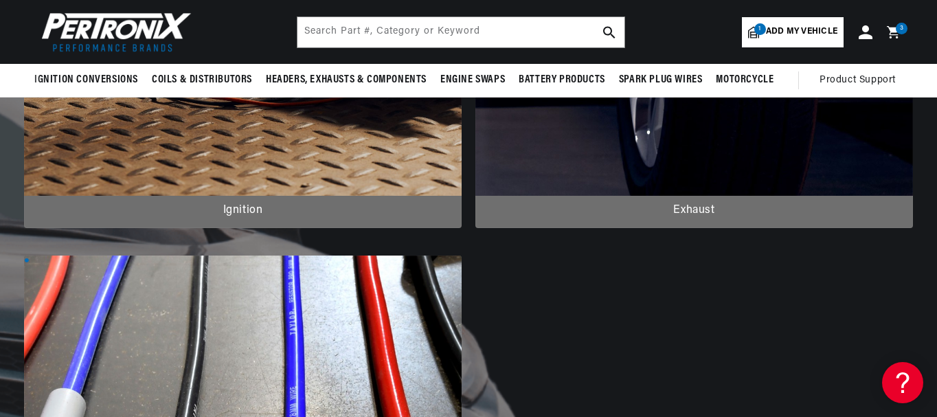
scroll to position [511, 0]
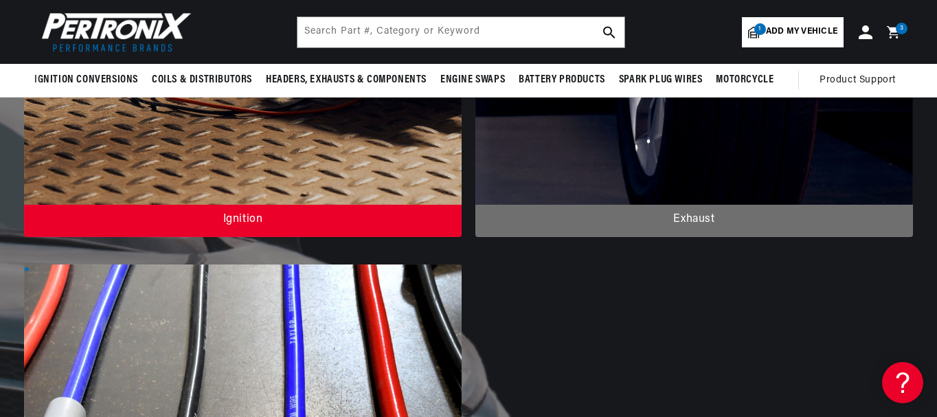
click at [306, 155] on div at bounding box center [243, 2] width 438 height 470
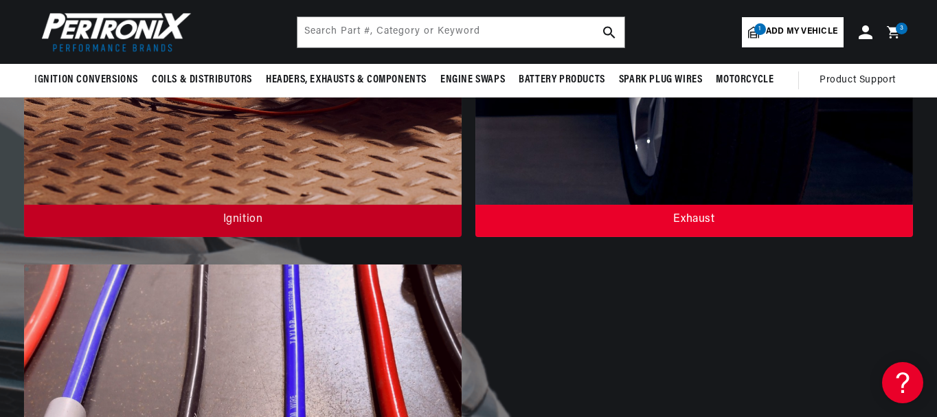
click at [664, 160] on div at bounding box center [694, 2] width 438 height 470
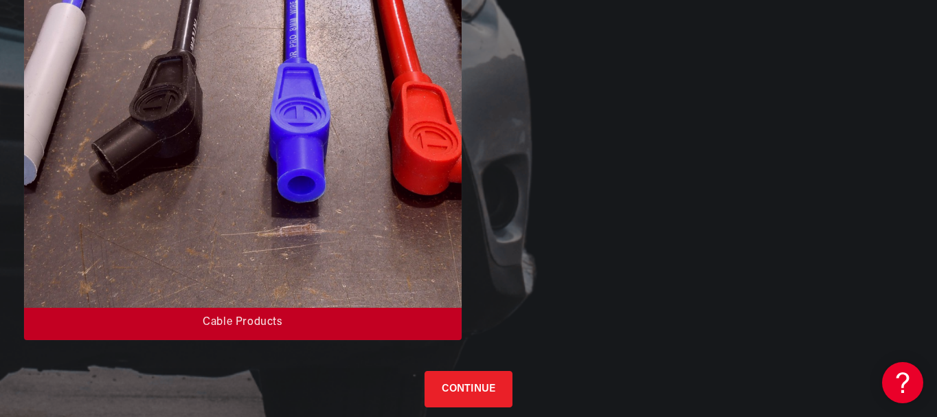
scroll to position [923, 0]
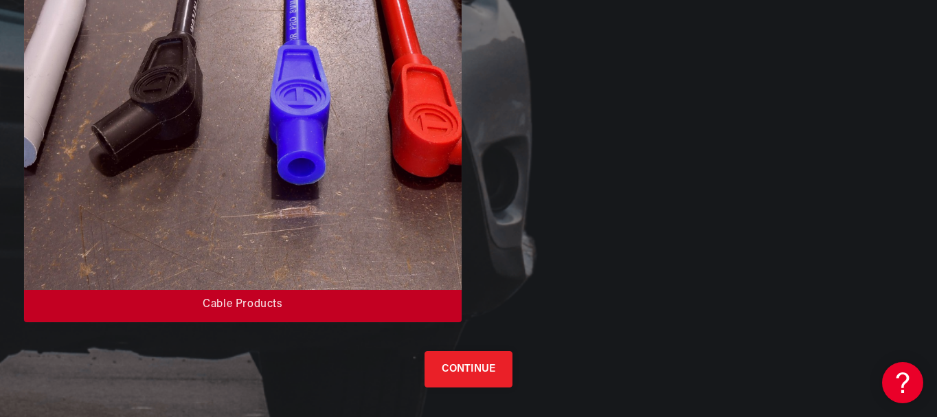
click at [466, 382] on button "CONTINUE" at bounding box center [469, 369] width 88 height 36
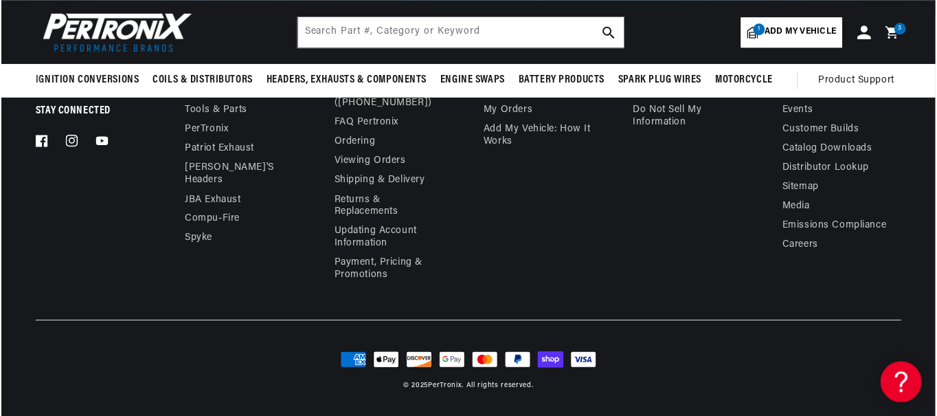
scroll to position [0, 0]
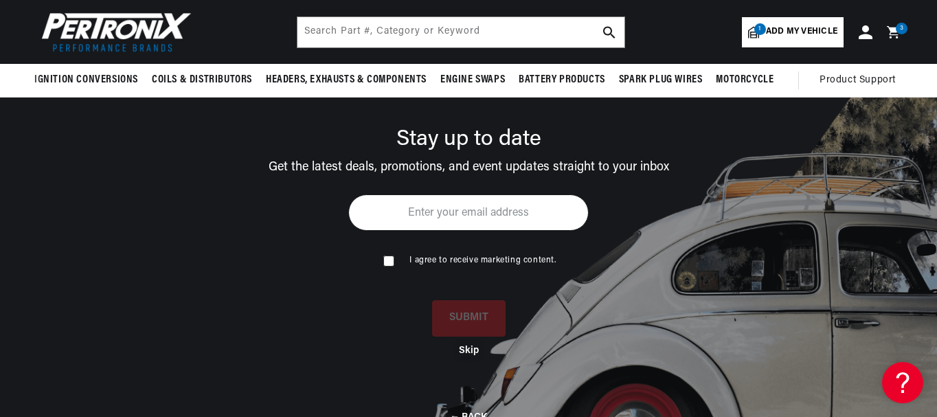
click at [473, 355] on button "Skip" at bounding box center [469, 351] width 20 height 12
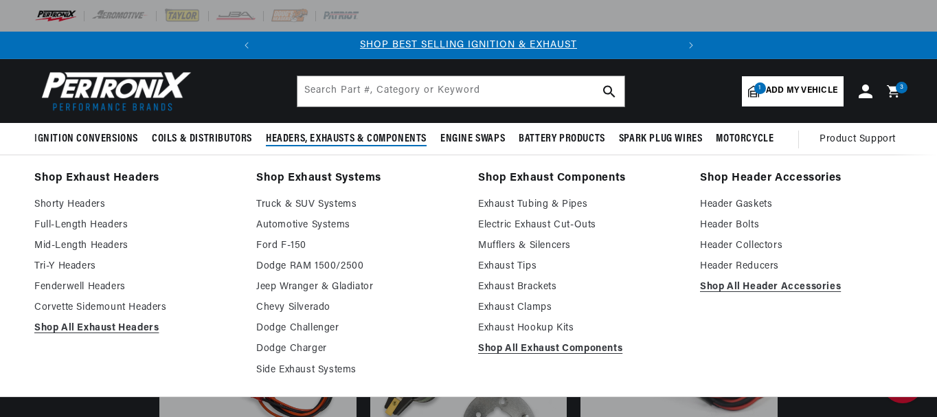
click at [89, 328] on link "Shop All Exhaust Headers" at bounding box center [135, 328] width 203 height 16
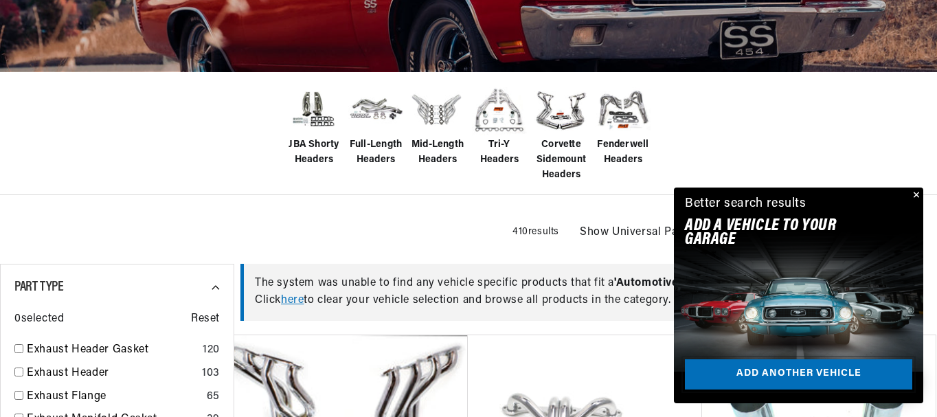
click at [879, 380] on link "Add another vehicle" at bounding box center [798, 374] width 227 height 31
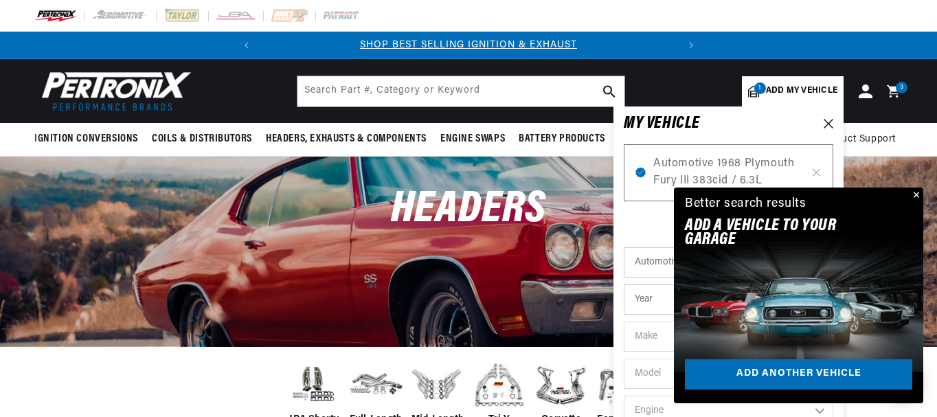
scroll to position [0, 416]
click at [686, 159] on span "Automotive 1968 Plymouth Fury III 383cid / 6.3L" at bounding box center [728, 172] width 150 height 35
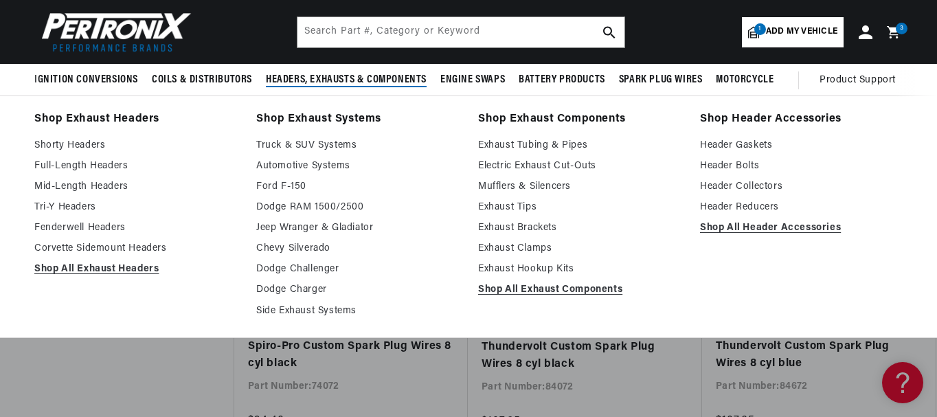
scroll to position [0, 416]
click at [78, 261] on link "Shop All Exhaust Headers" at bounding box center [135, 269] width 203 height 16
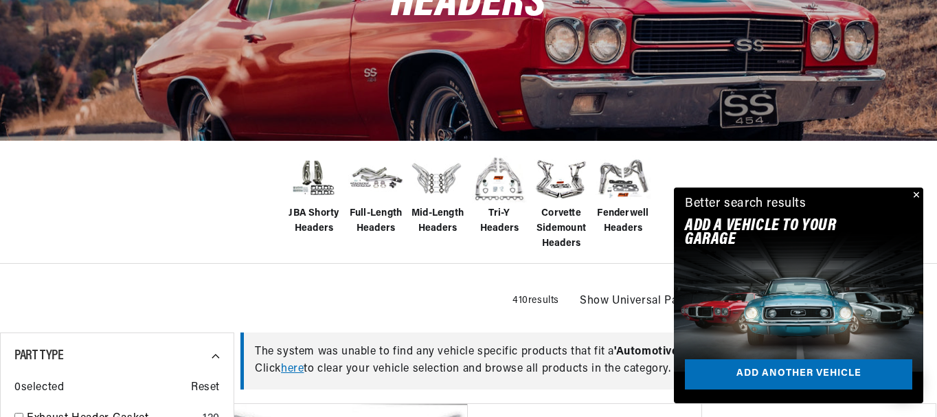
scroll to position [0, 416]
click at [916, 192] on button "Close" at bounding box center [915, 196] width 16 height 16
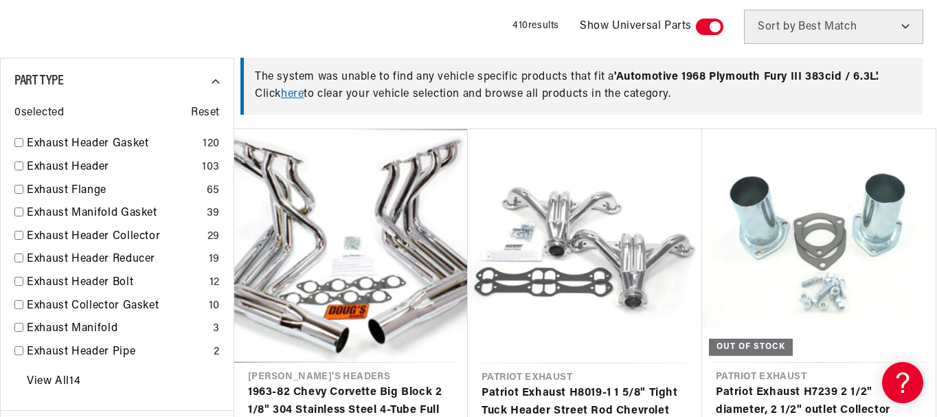
scroll to position [0, 0]
click at [19, 165] on input "checkbox" at bounding box center [18, 165] width 9 height 9
checkbox input "false"
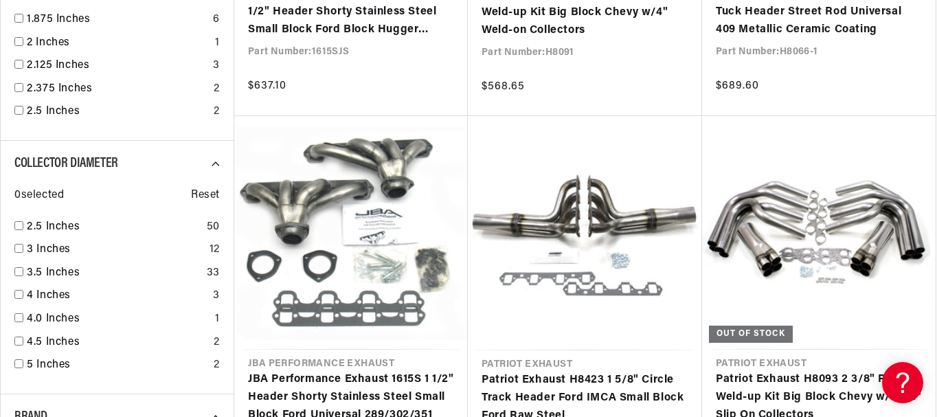
scroll to position [1716, 0]
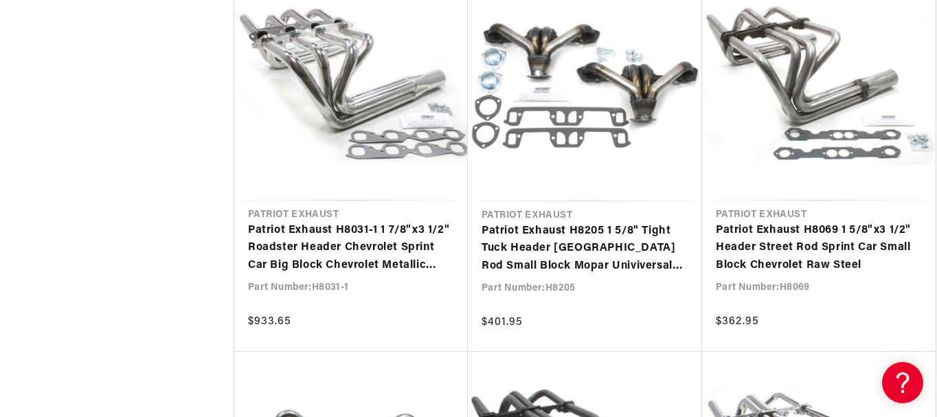
scroll to position [3252, 0]
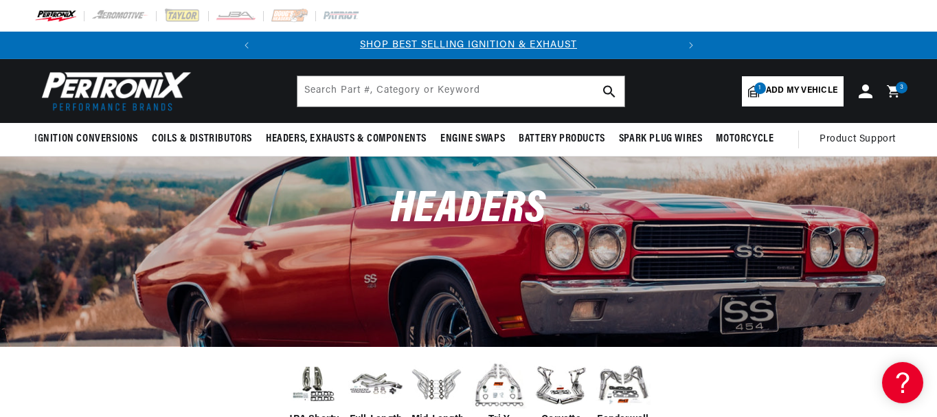
click at [895, 87] on icon at bounding box center [893, 91] width 12 height 12
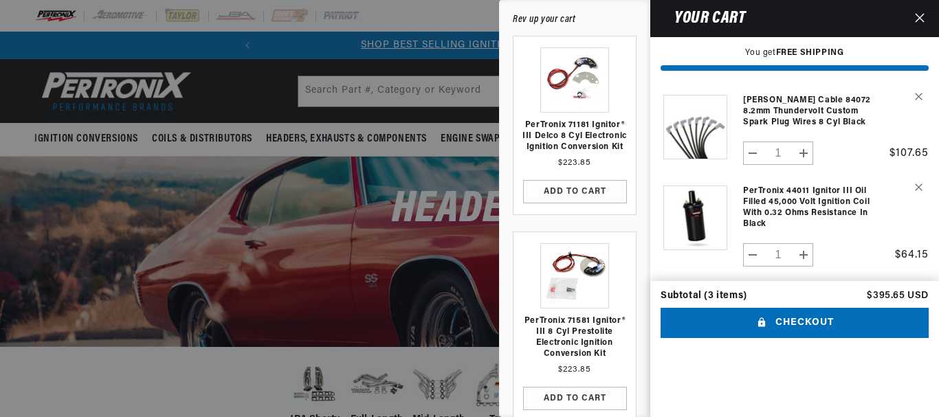
click at [99, 221] on div at bounding box center [469, 208] width 939 height 417
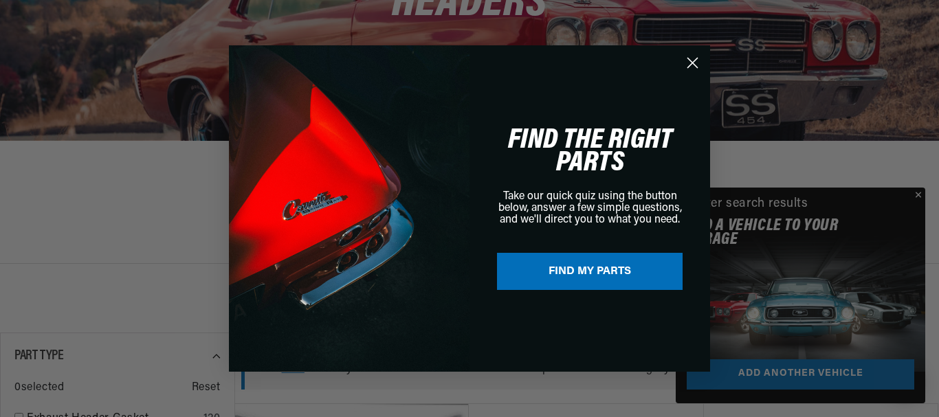
scroll to position [0, 416]
